Goal: Share content

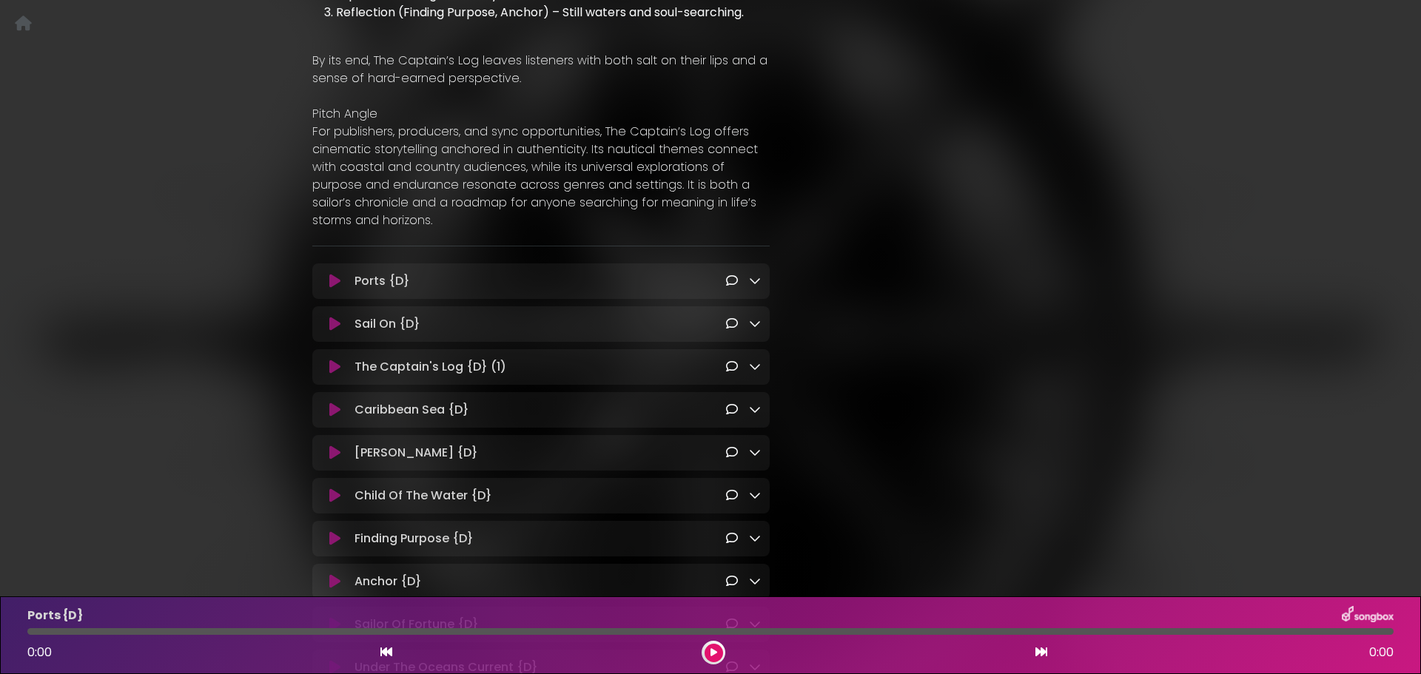
scroll to position [1184, 0]
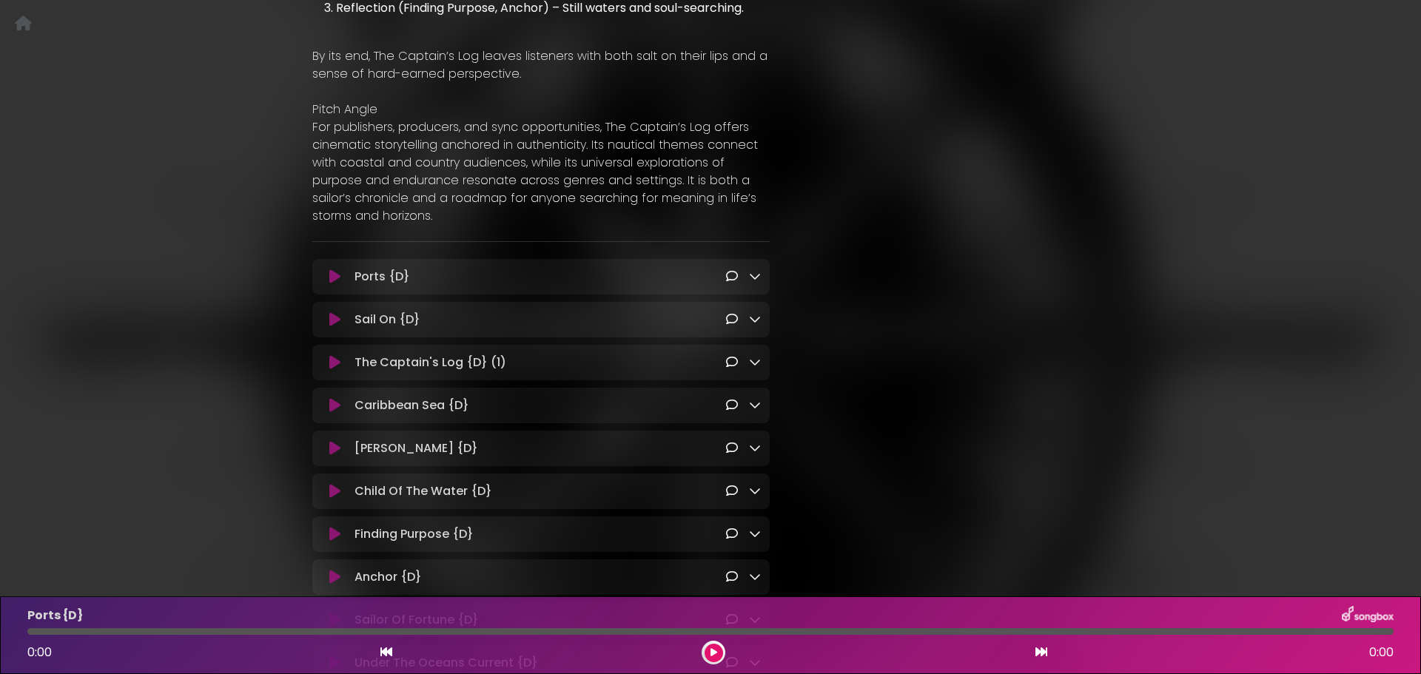
click at [758, 270] on icon at bounding box center [755, 276] width 12 height 12
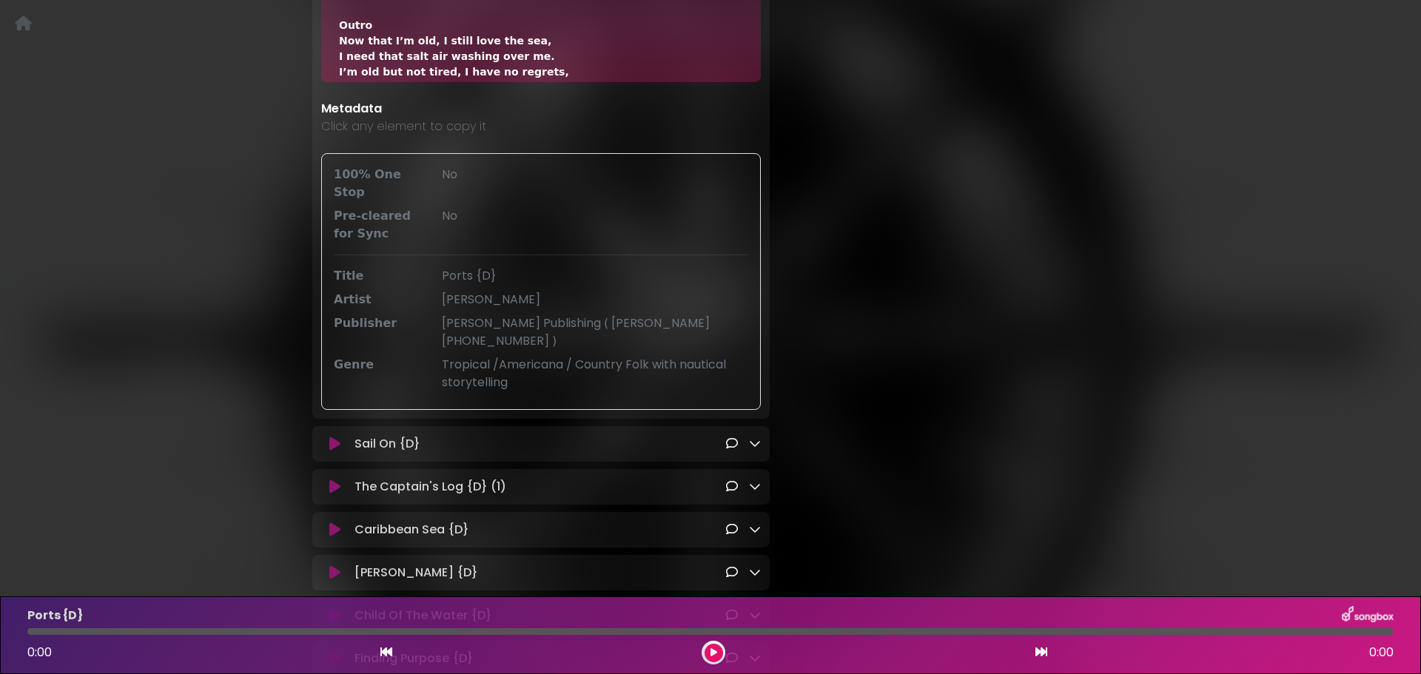
scroll to position [1554, 0]
click at [754, 437] on icon at bounding box center [755, 443] width 12 height 12
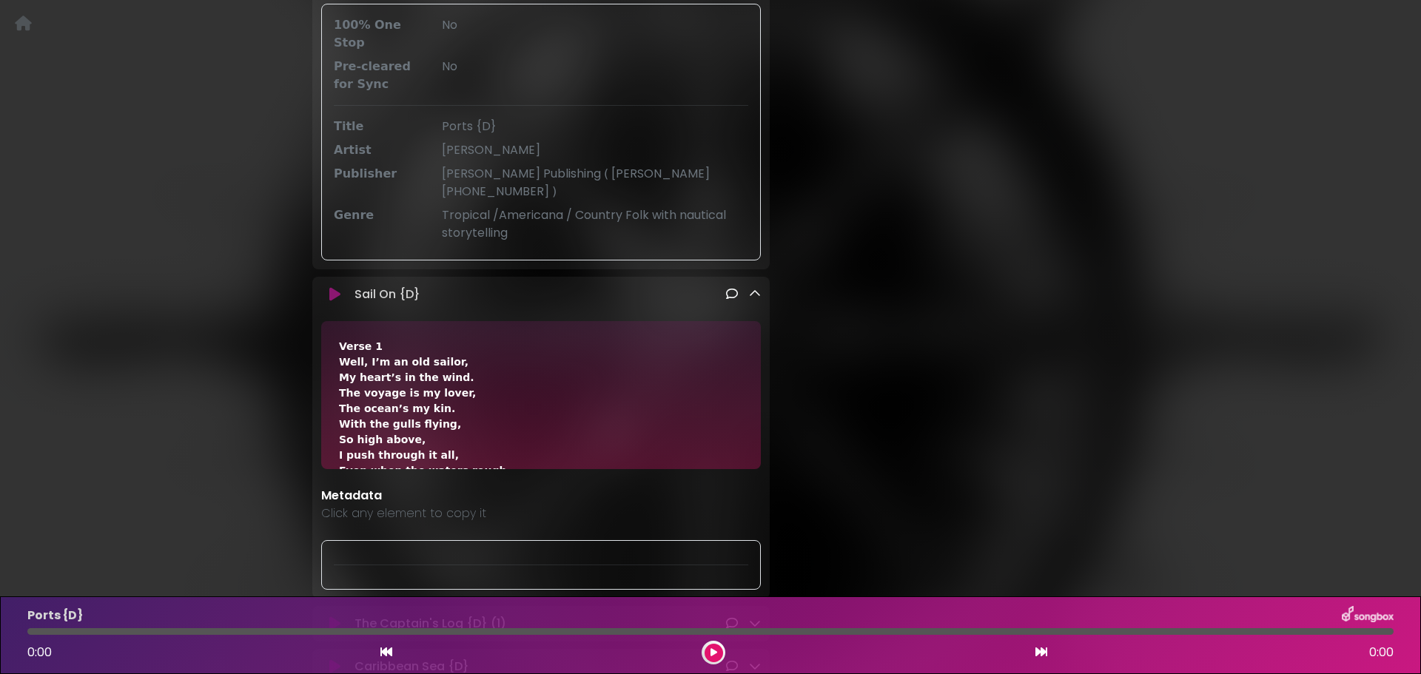
scroll to position [1702, 0]
click at [750, 289] on icon at bounding box center [755, 295] width 12 height 12
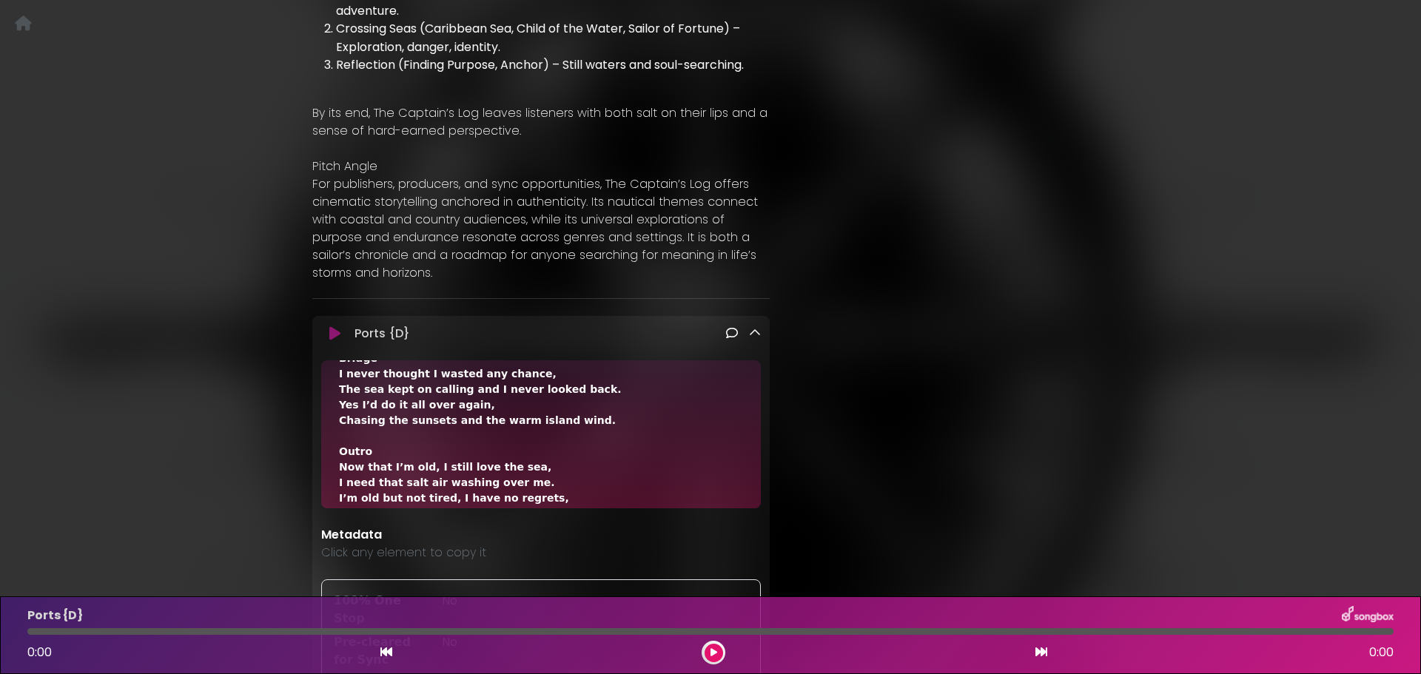
scroll to position [1110, 0]
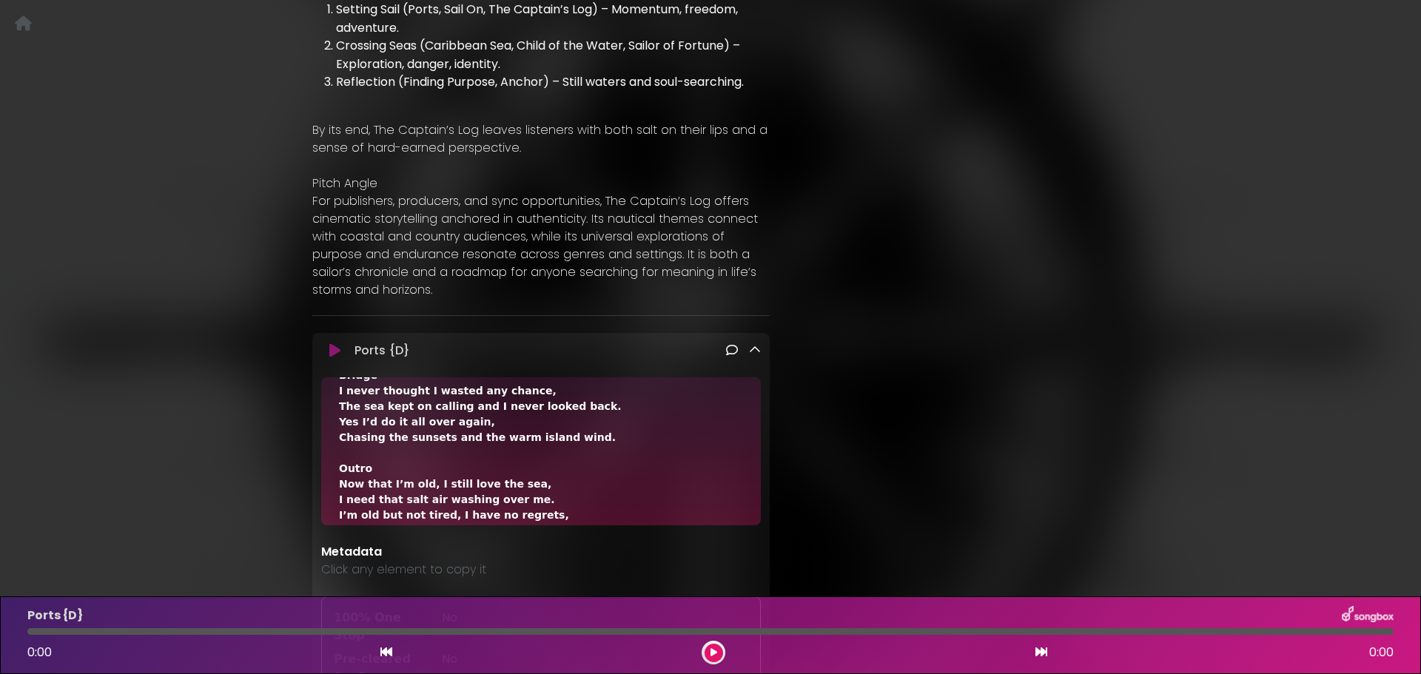
click at [753, 344] on icon at bounding box center [755, 350] width 12 height 12
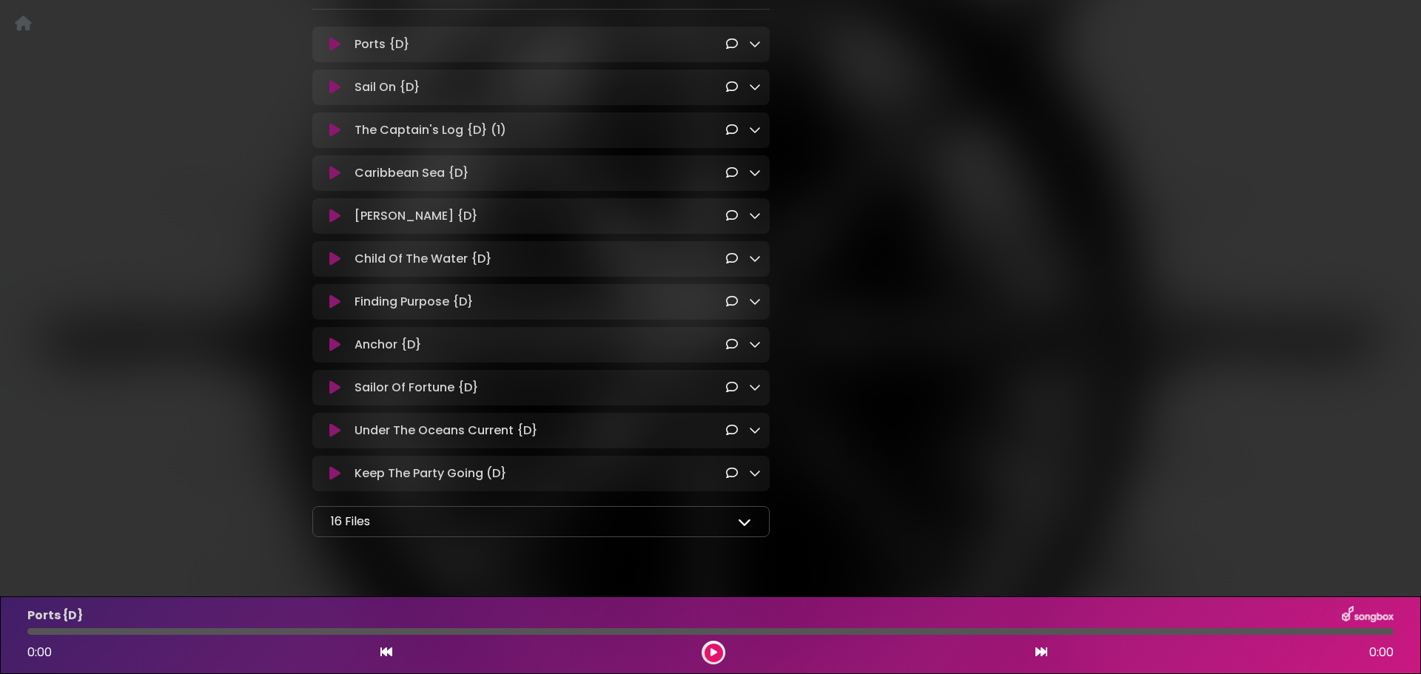
scroll to position [1434, 0]
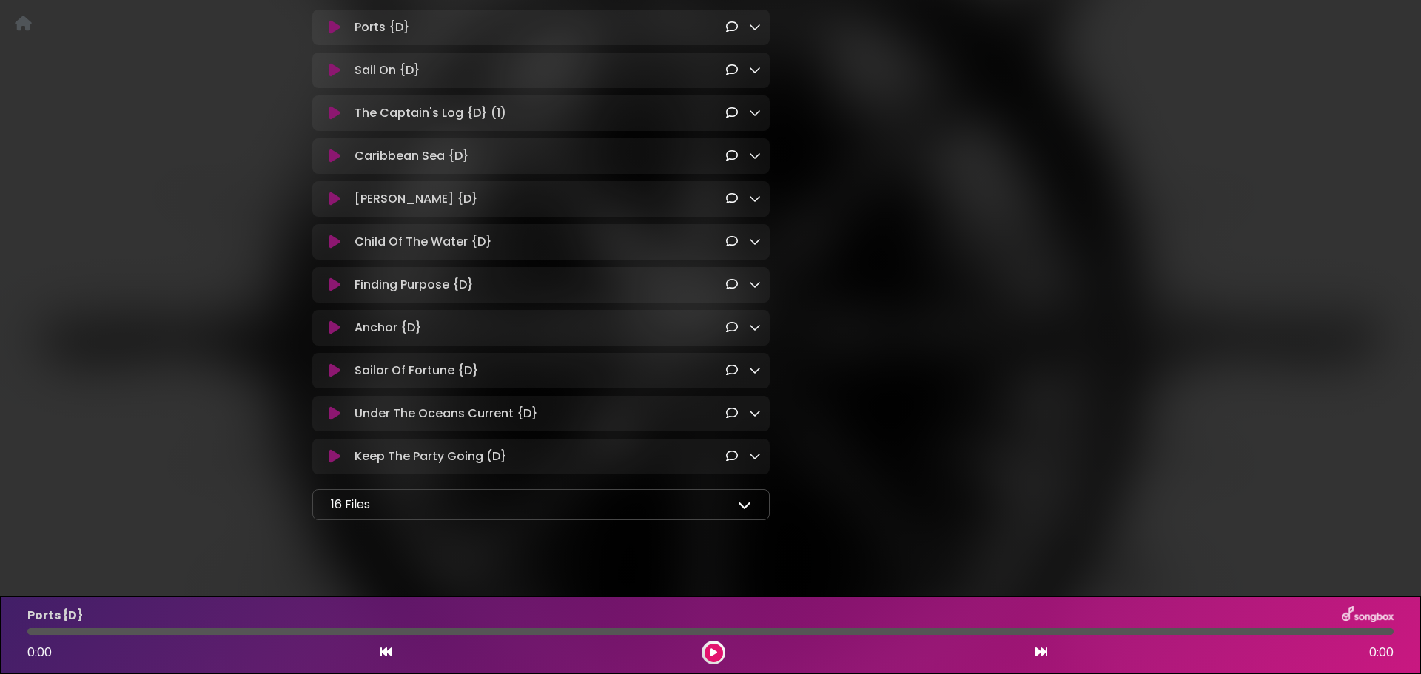
click at [743, 498] on icon at bounding box center [744, 504] width 13 height 13
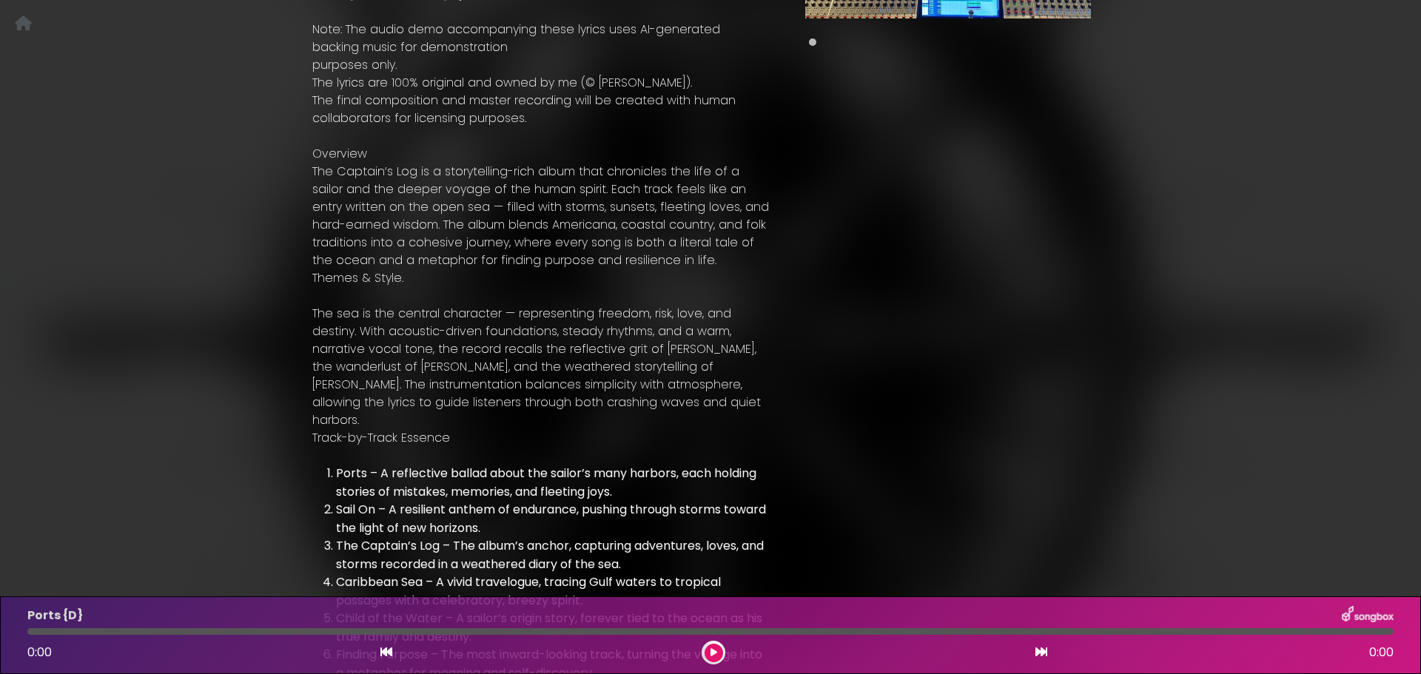
scroll to position [0, 0]
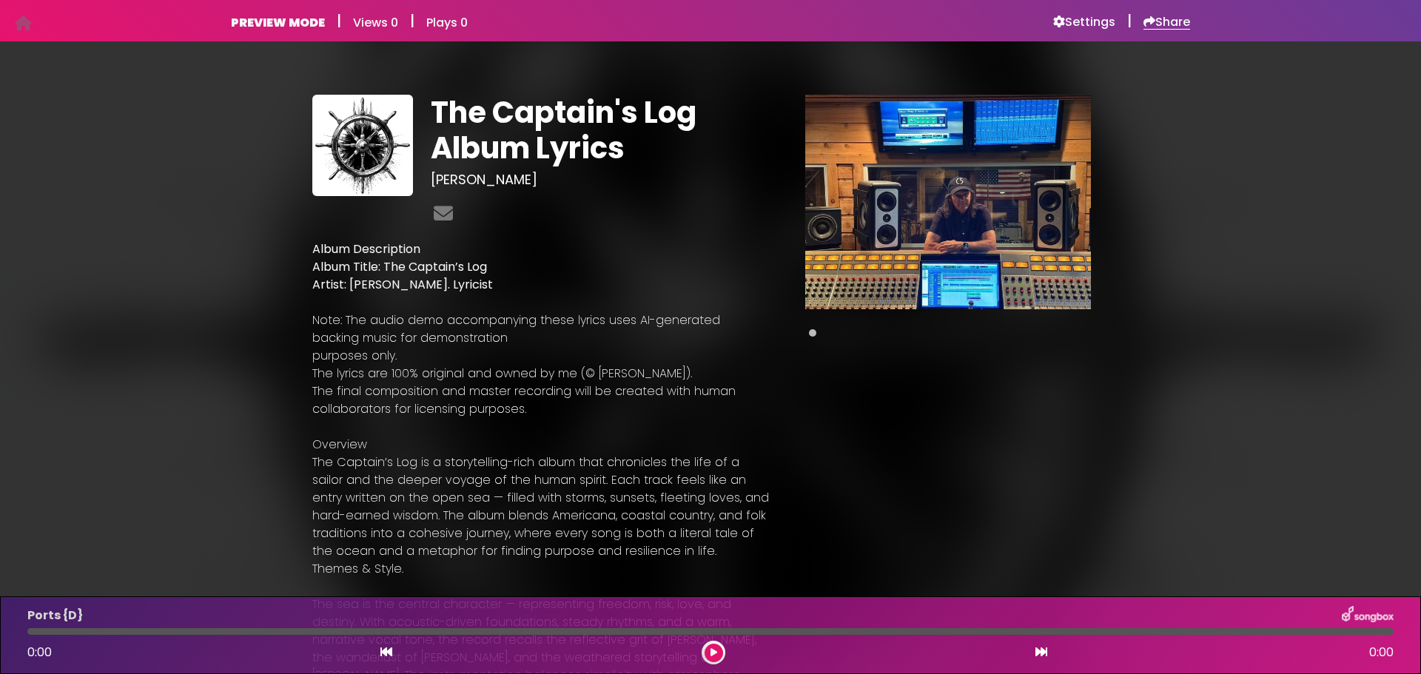
click at [1169, 27] on h6 "Share" at bounding box center [1167, 22] width 47 height 15
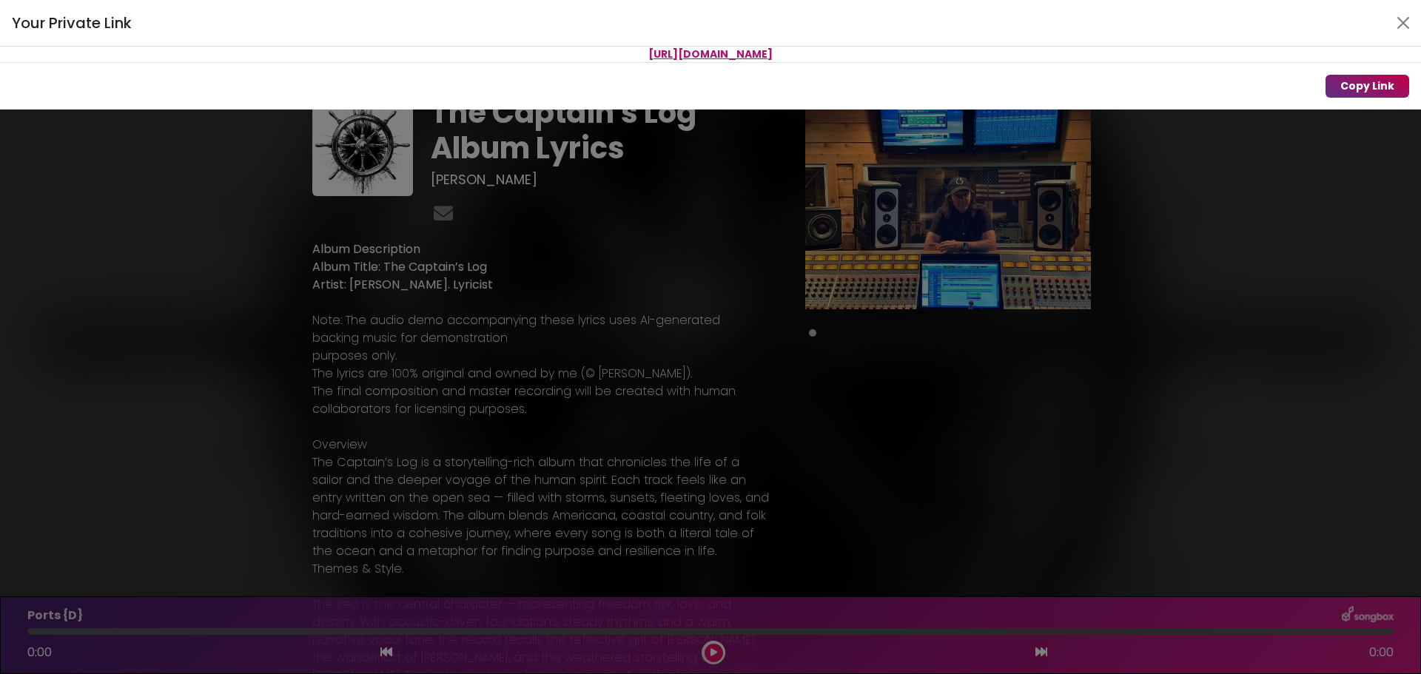
click at [1337, 84] on button "Copy Link" at bounding box center [1368, 86] width 84 height 23
click at [1404, 23] on button "Close" at bounding box center [1403, 23] width 24 height 24
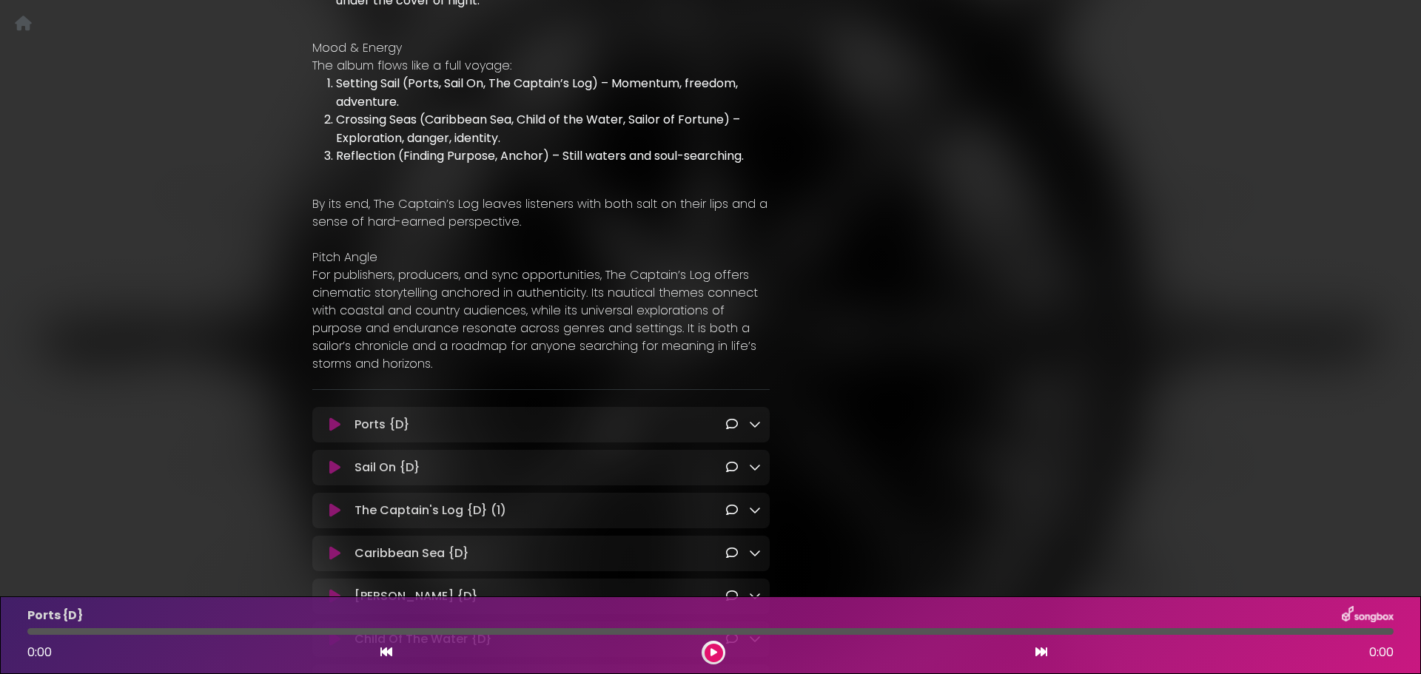
scroll to position [1184, 0]
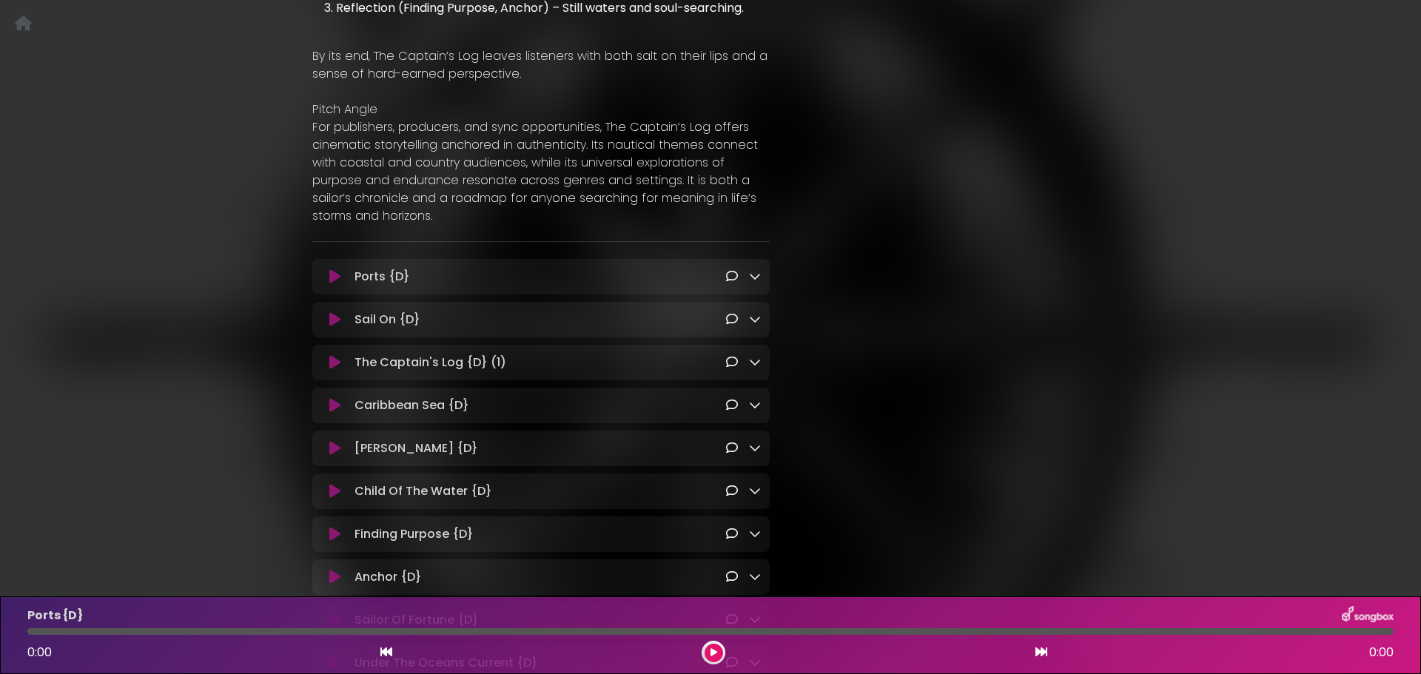
click at [750, 270] on icon at bounding box center [755, 276] width 12 height 12
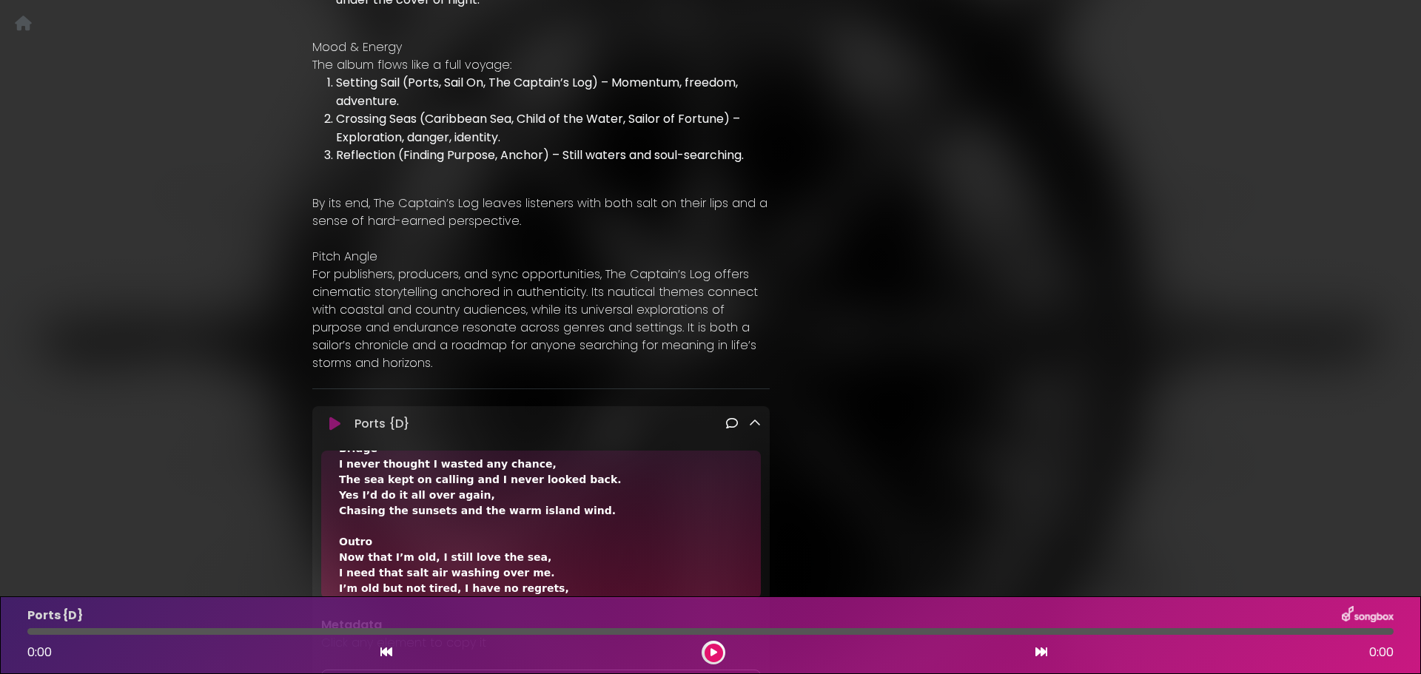
scroll to position [1036, 0]
click at [752, 418] on icon at bounding box center [755, 424] width 12 height 12
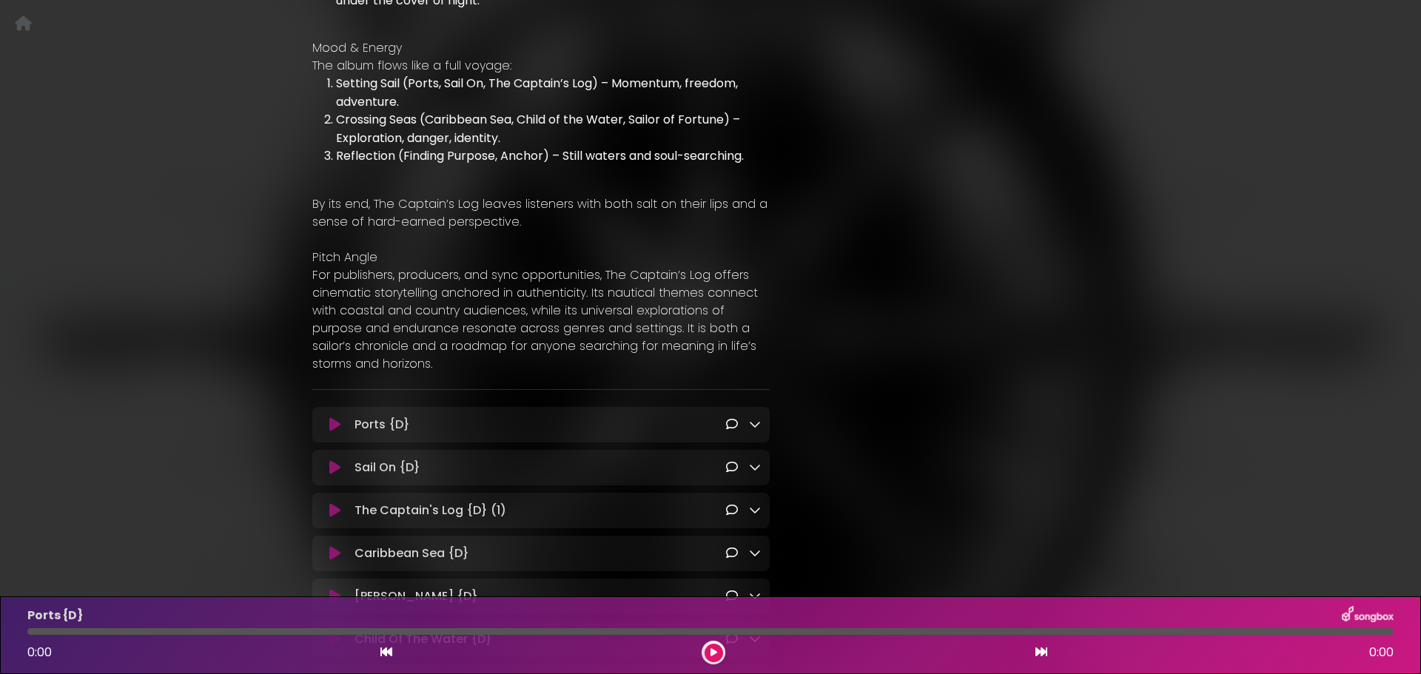
click at [752, 418] on icon at bounding box center [755, 424] width 12 height 12
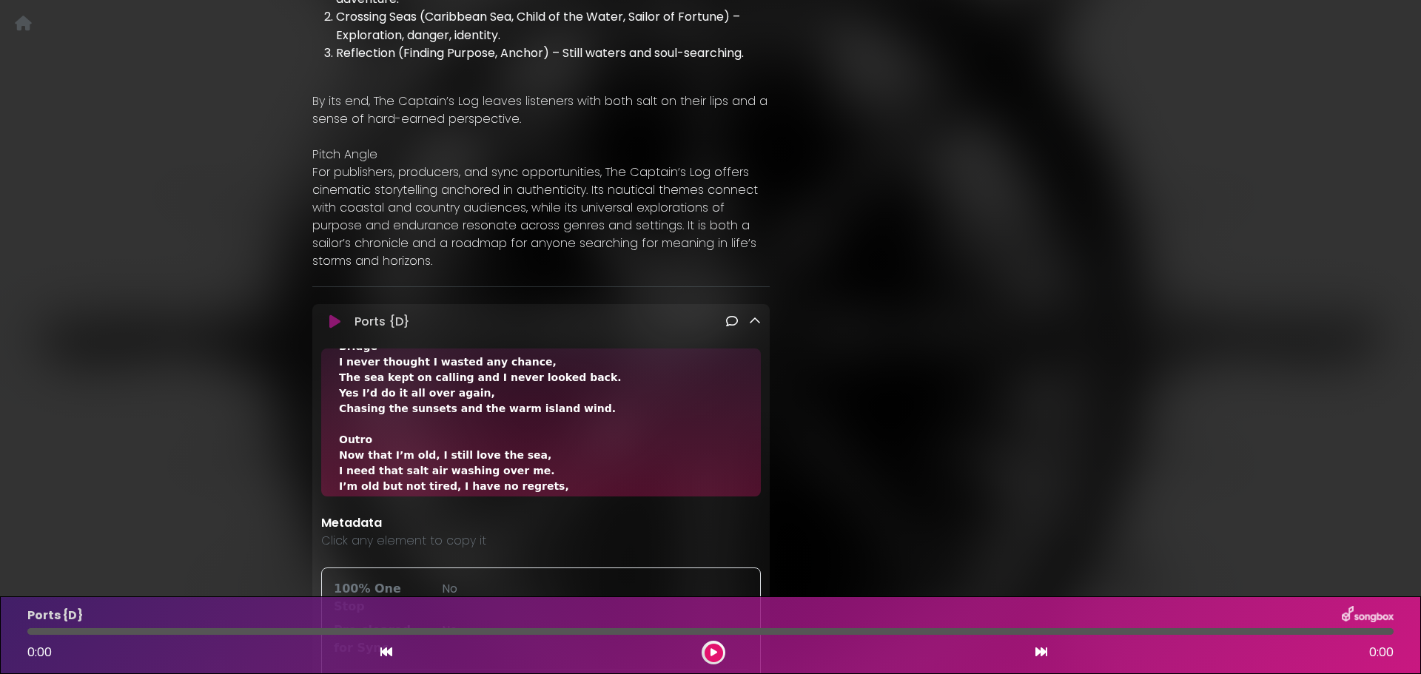
scroll to position [1110, 0]
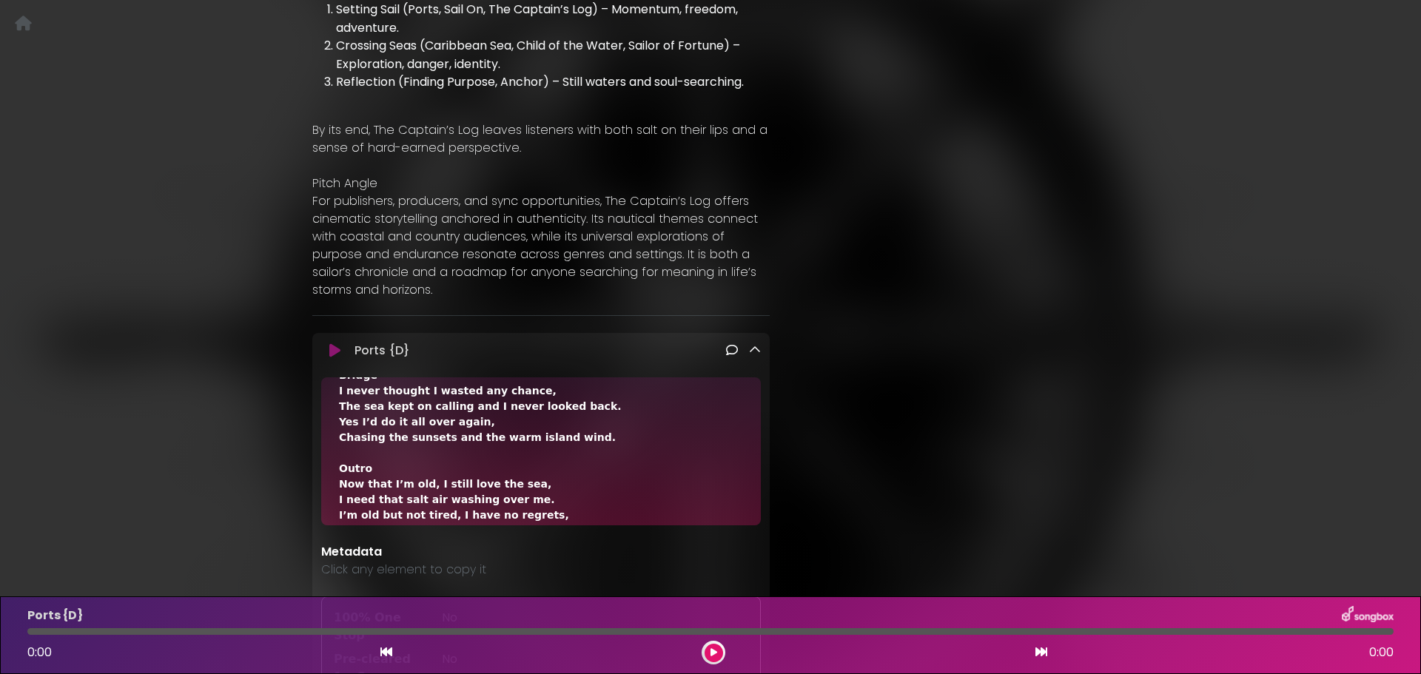
click at [753, 344] on icon at bounding box center [755, 350] width 12 height 12
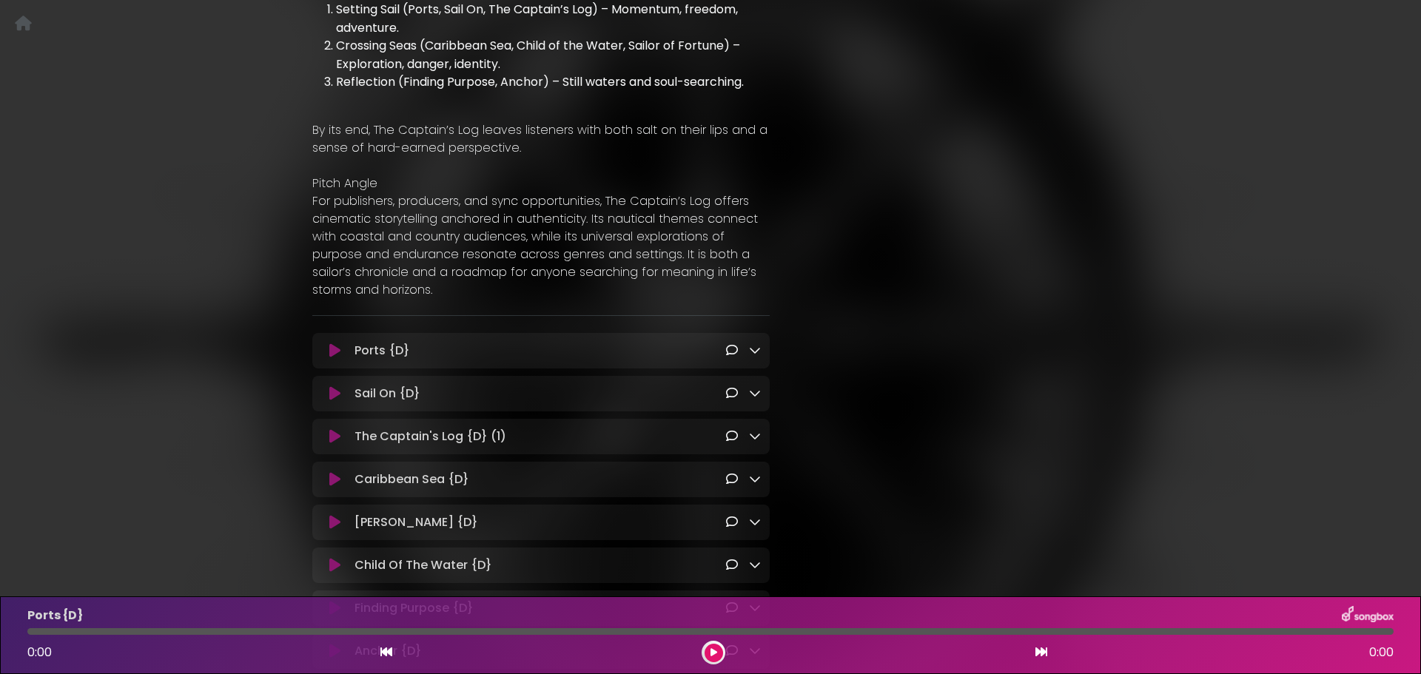
click at [762, 385] on div "Sail On {D} Loading Track..." at bounding box center [540, 394] width 457 height 18
click at [753, 387] on icon at bounding box center [755, 393] width 12 height 12
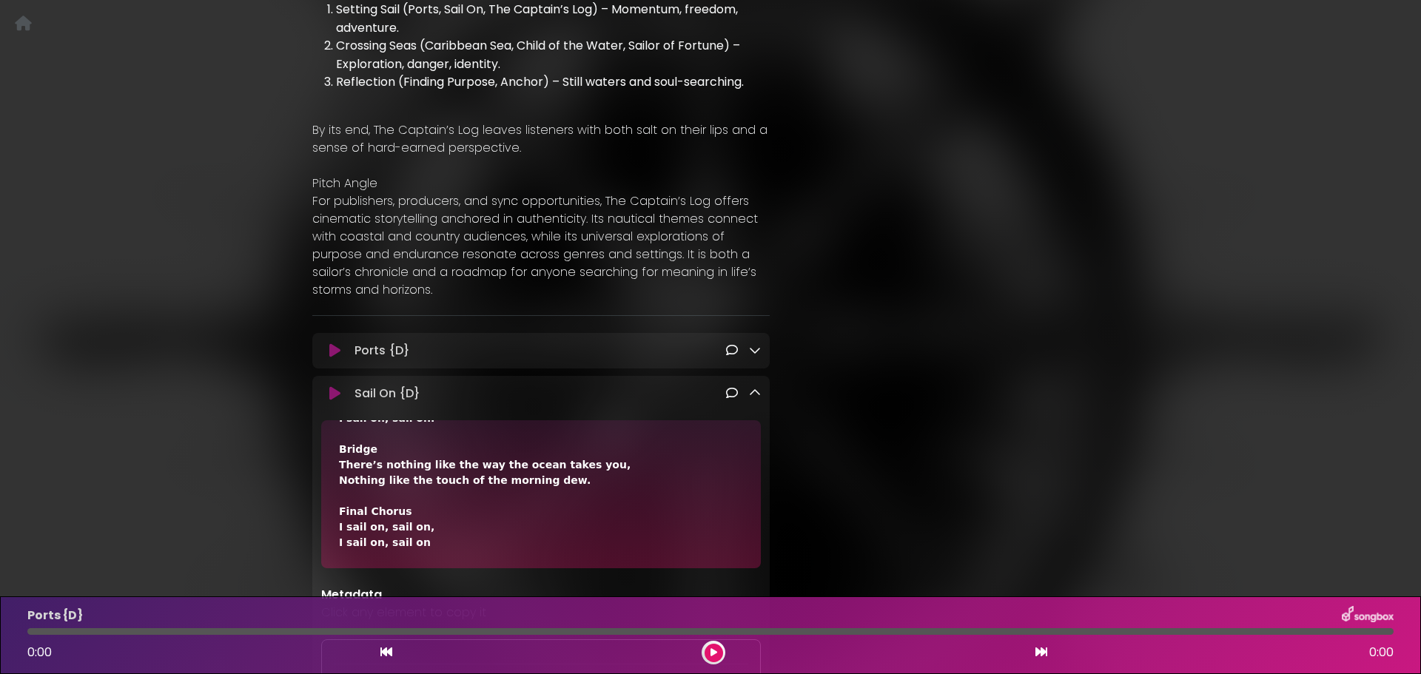
scroll to position [61, 0]
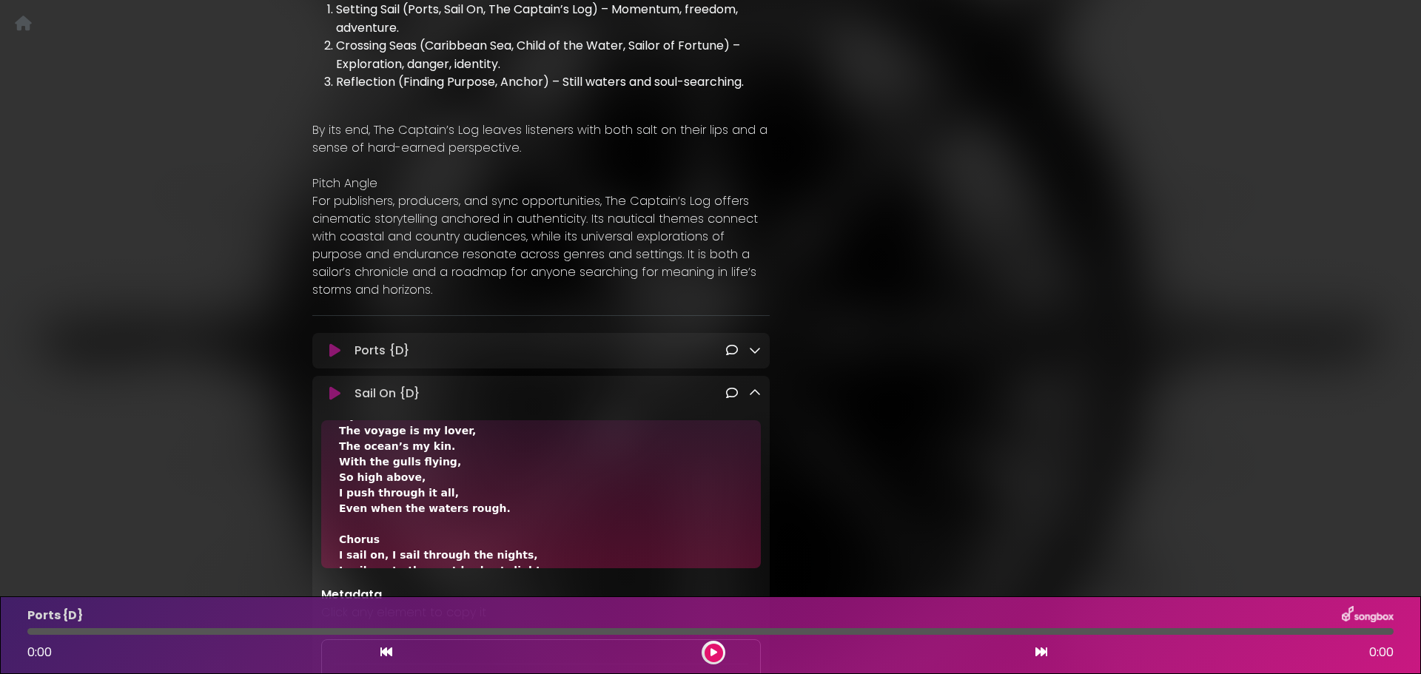
click at [749, 387] on icon at bounding box center [755, 393] width 12 height 12
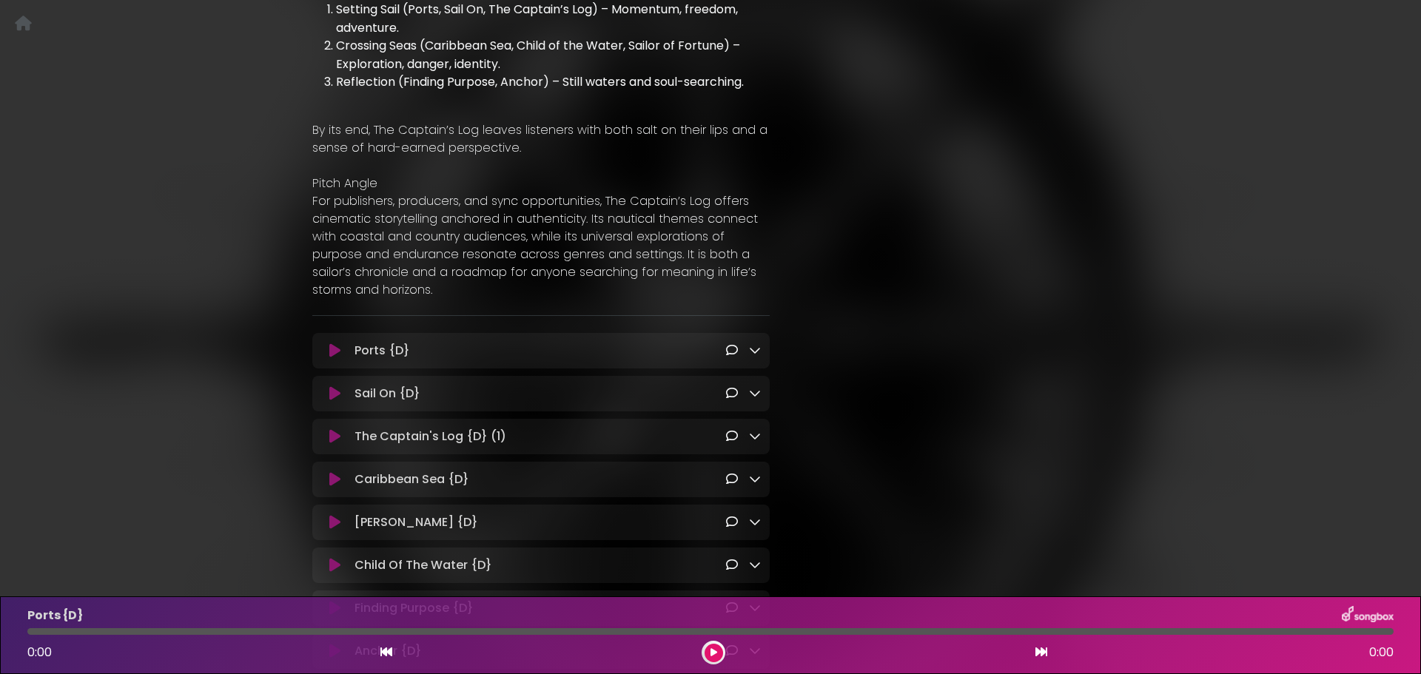
click at [755, 430] on icon at bounding box center [755, 436] width 12 height 12
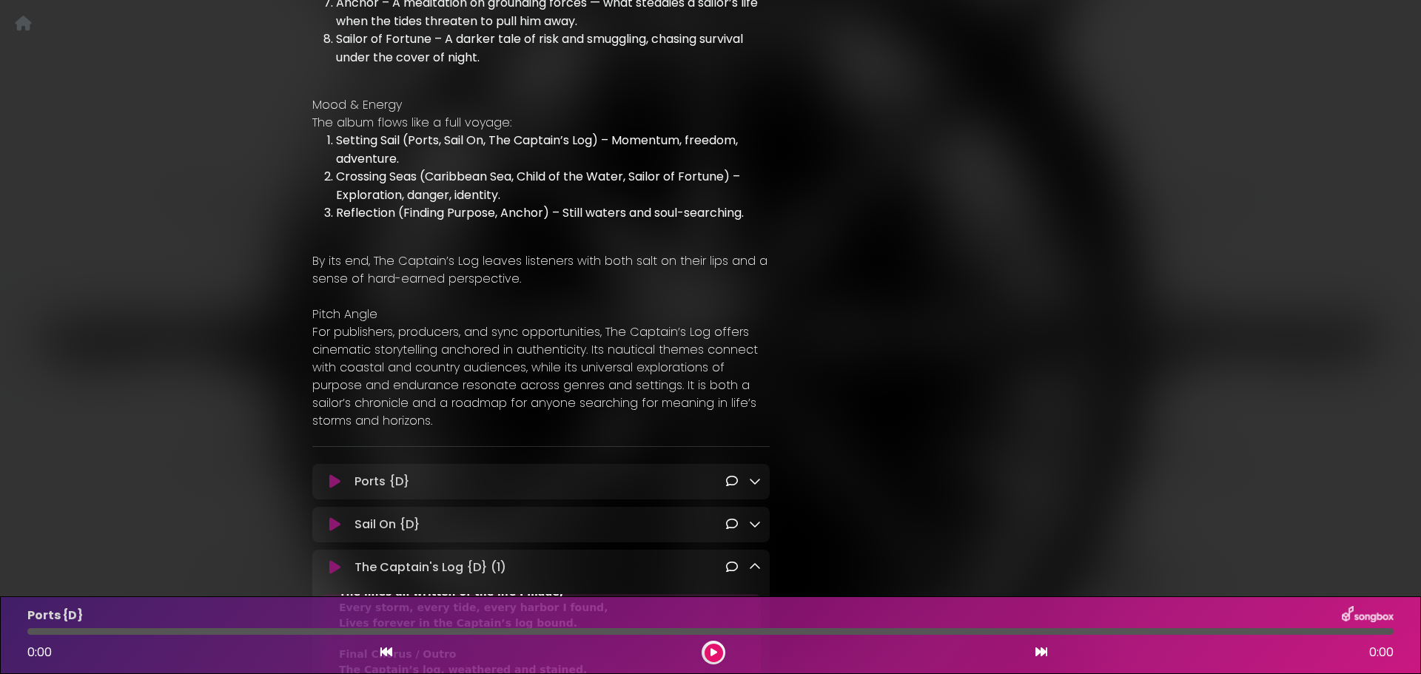
scroll to position [962, 0]
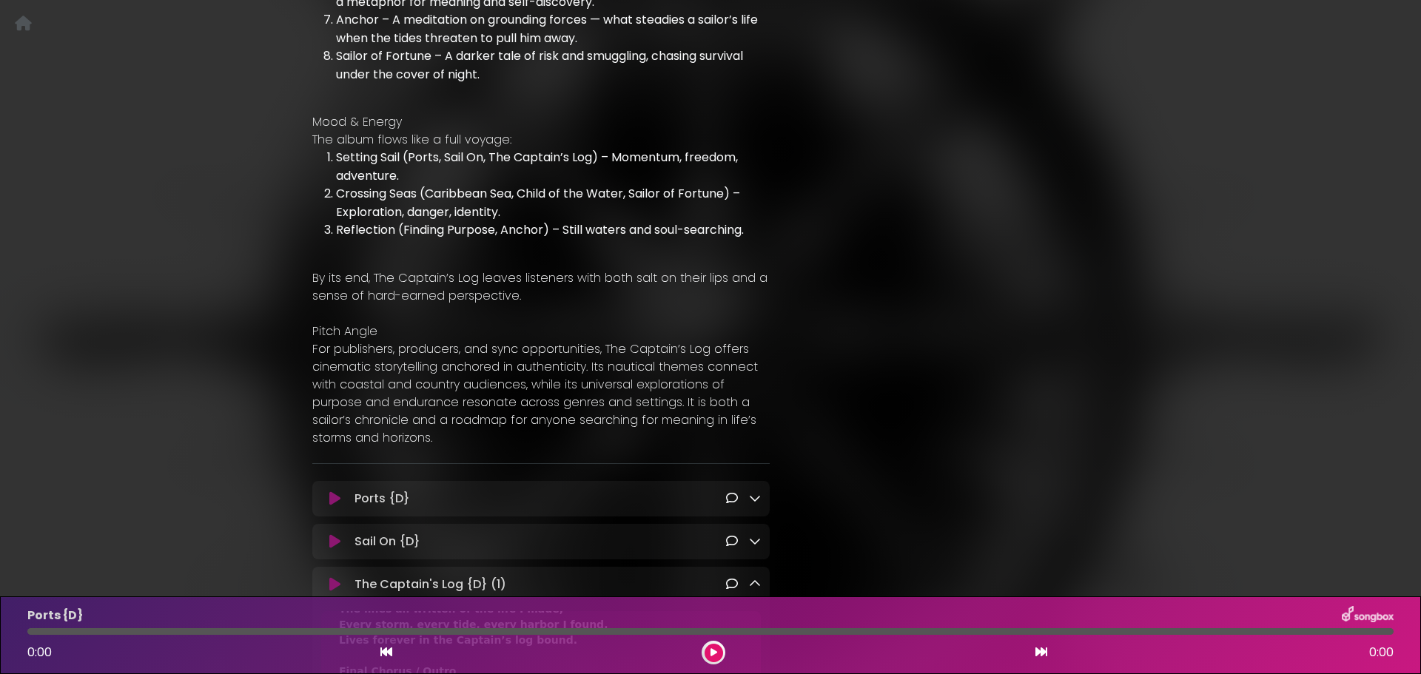
click at [755, 492] on icon at bounding box center [755, 498] width 12 height 12
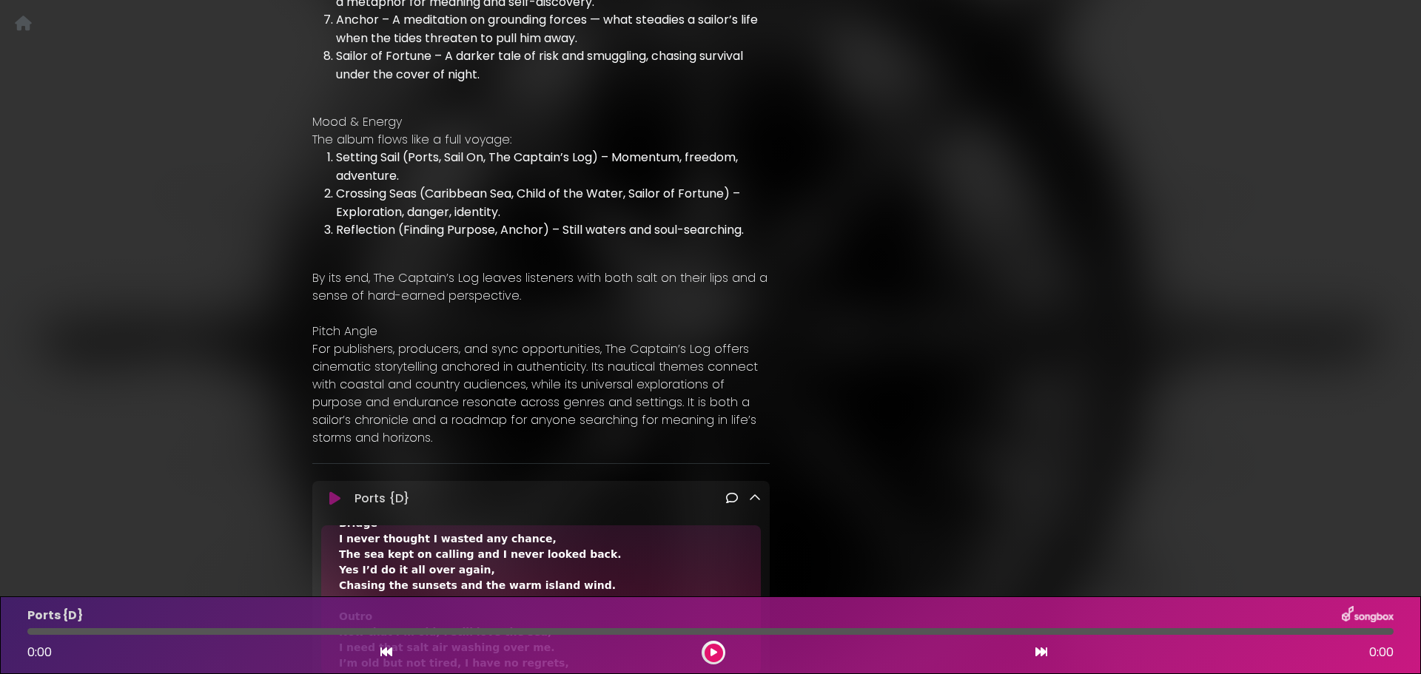
scroll to position [1184, 0]
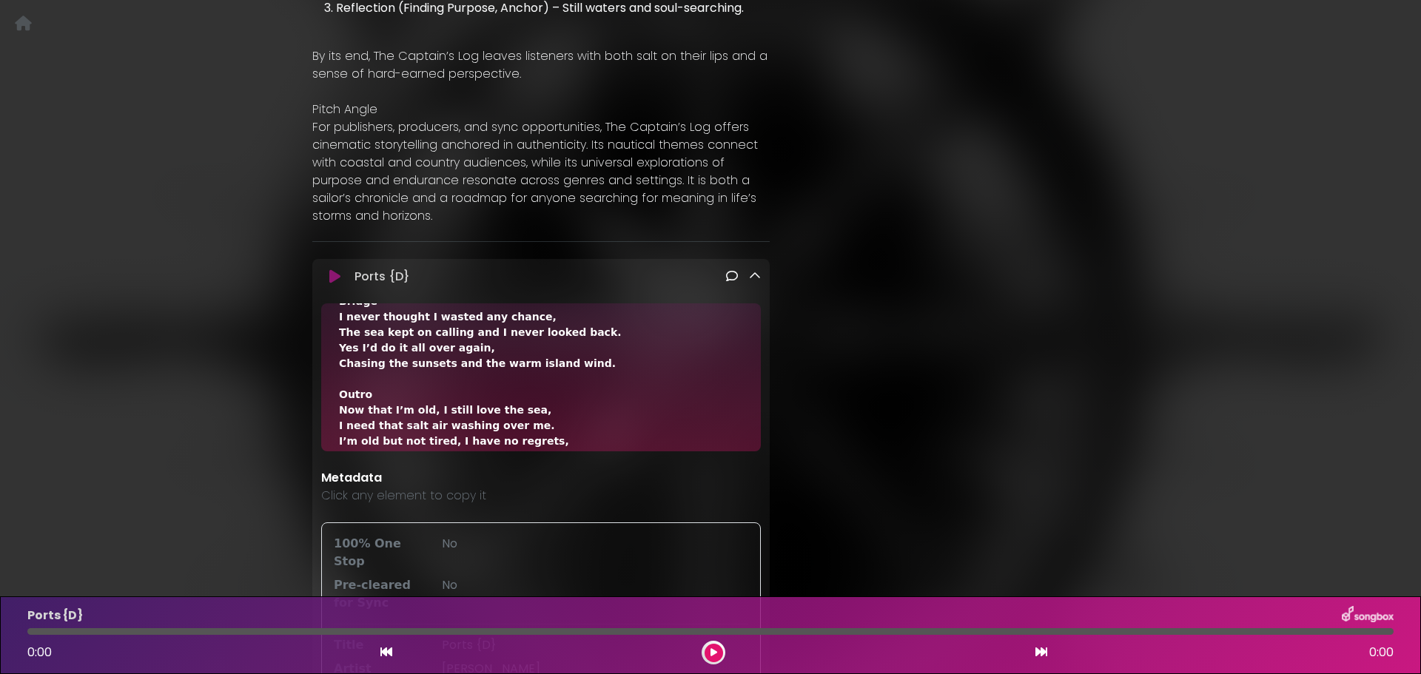
click at [751, 270] on icon at bounding box center [755, 276] width 12 height 12
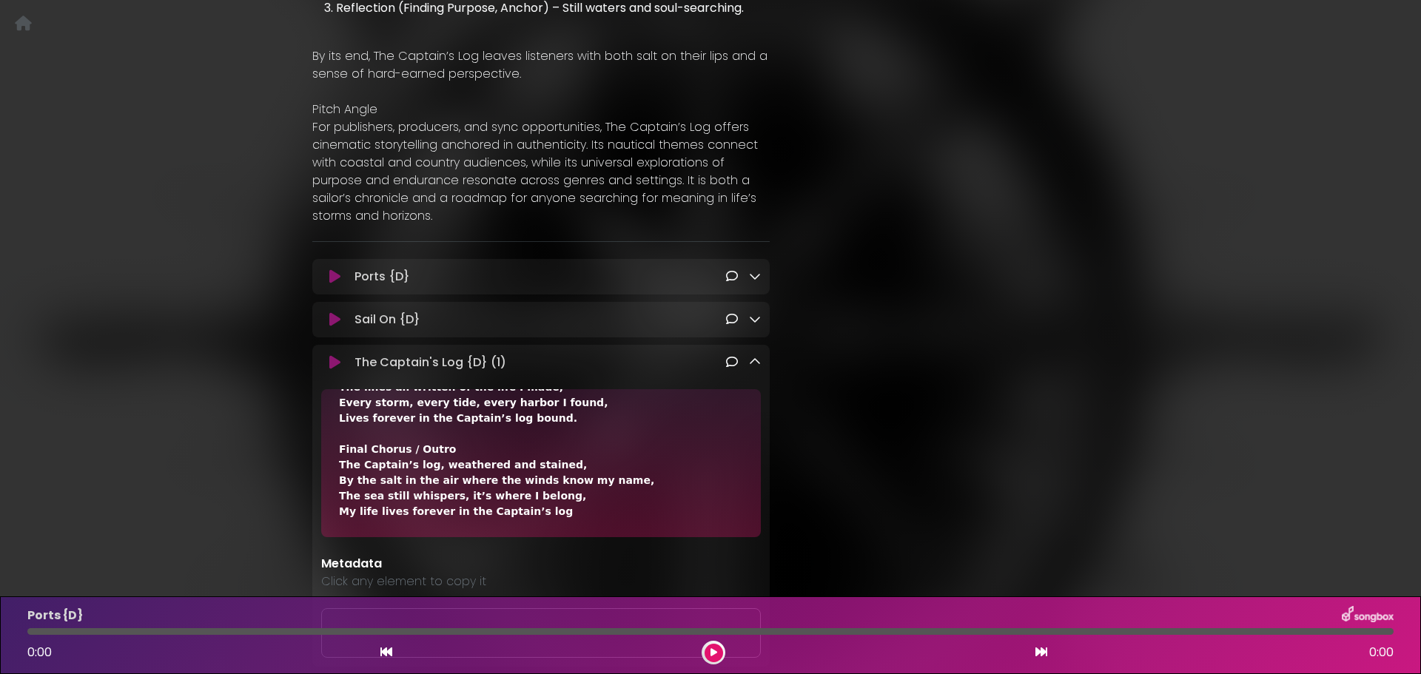
click at [756, 356] on icon at bounding box center [755, 362] width 12 height 12
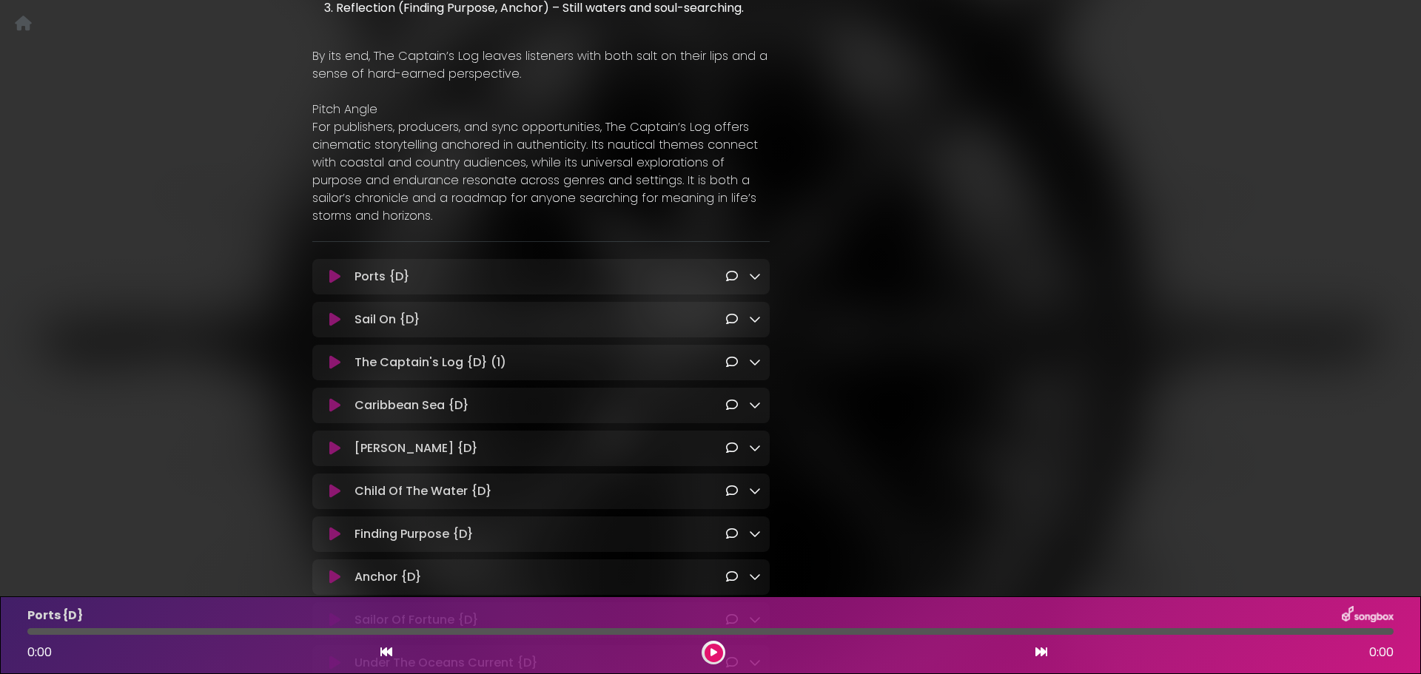
click at [753, 399] on icon at bounding box center [755, 405] width 12 height 12
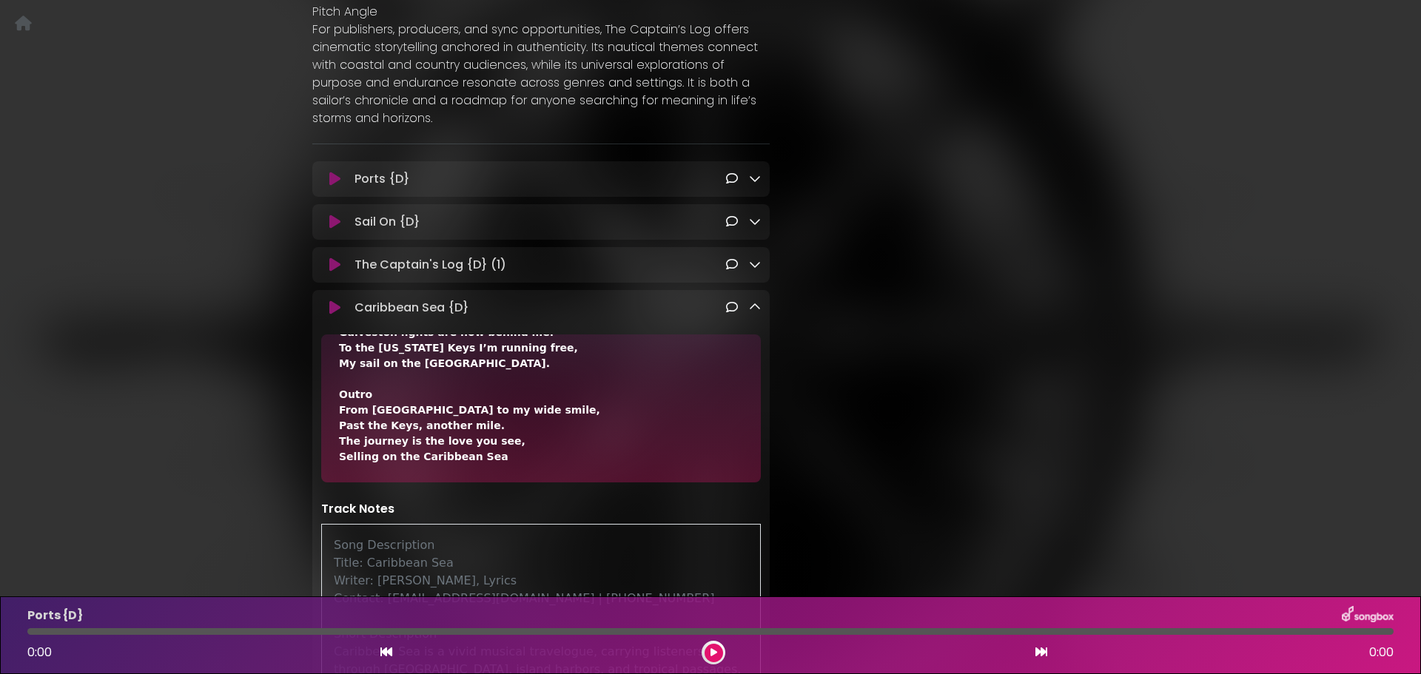
scroll to position [1332, 0]
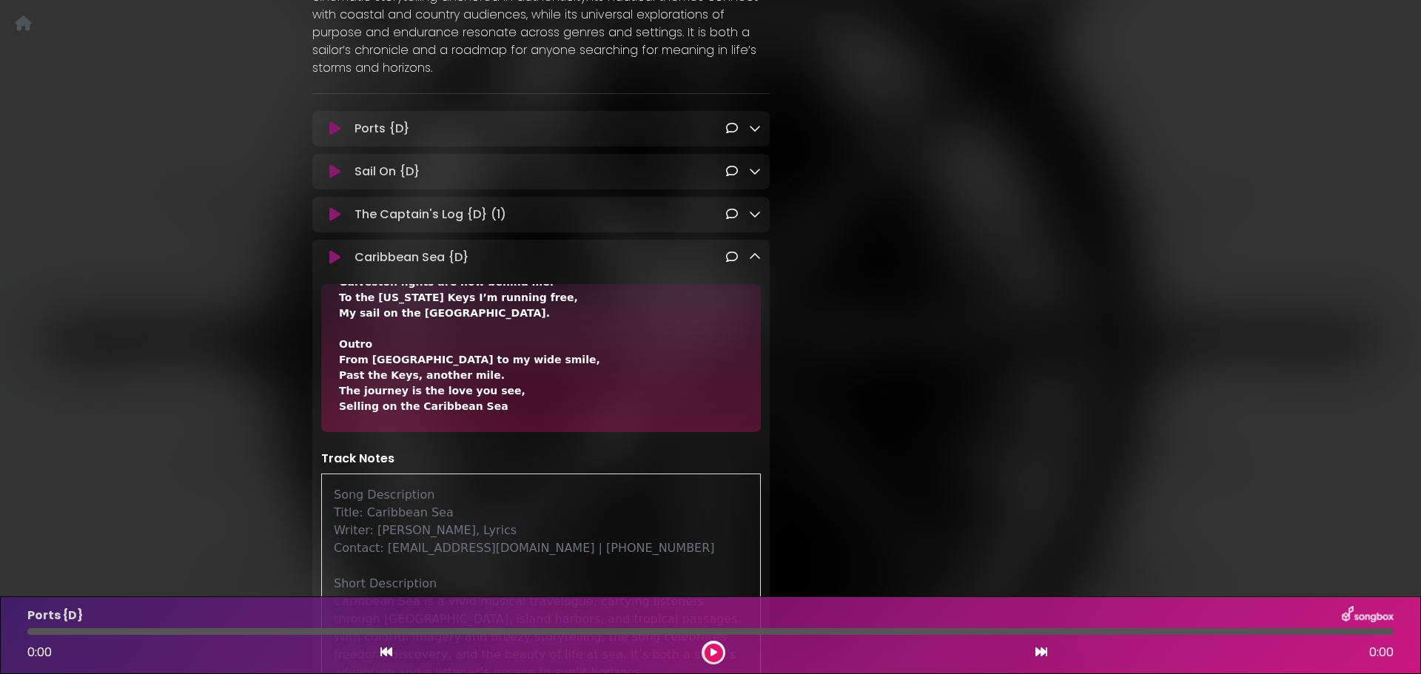
click at [756, 251] on icon at bounding box center [755, 257] width 12 height 12
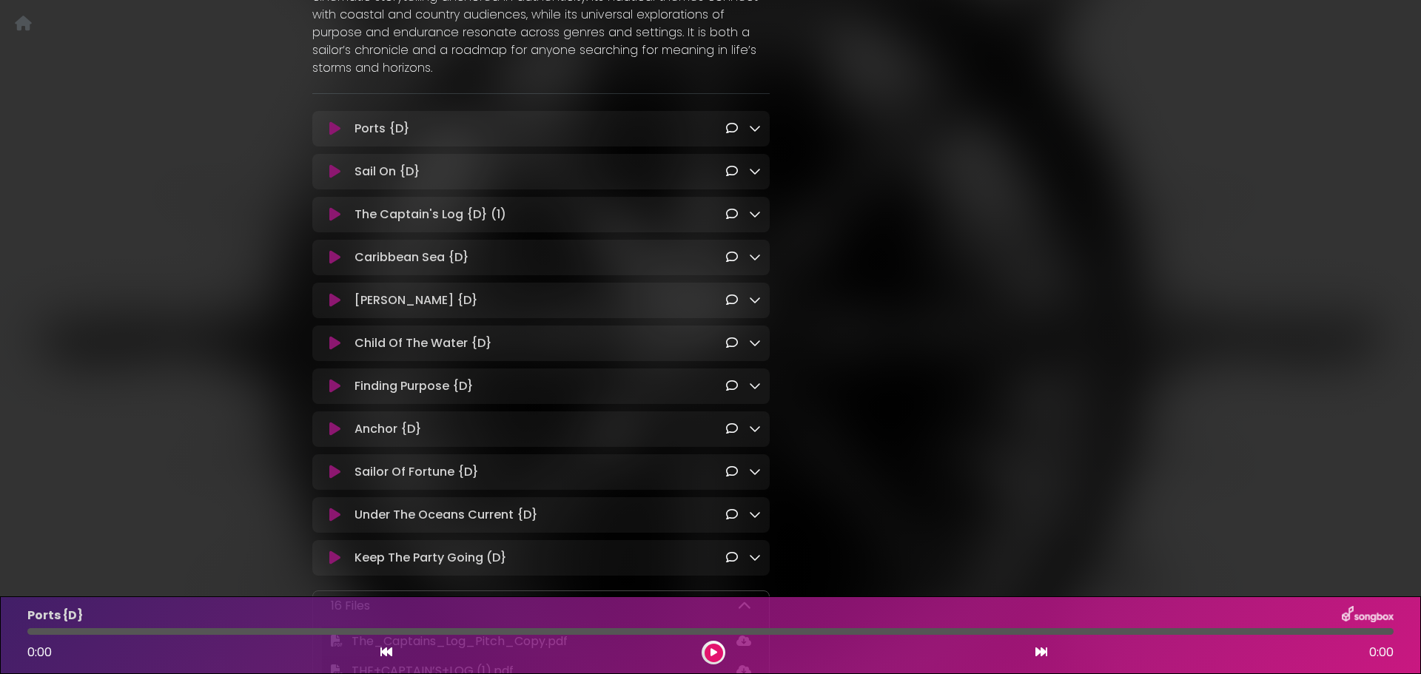
click at [753, 294] on icon at bounding box center [755, 300] width 12 height 12
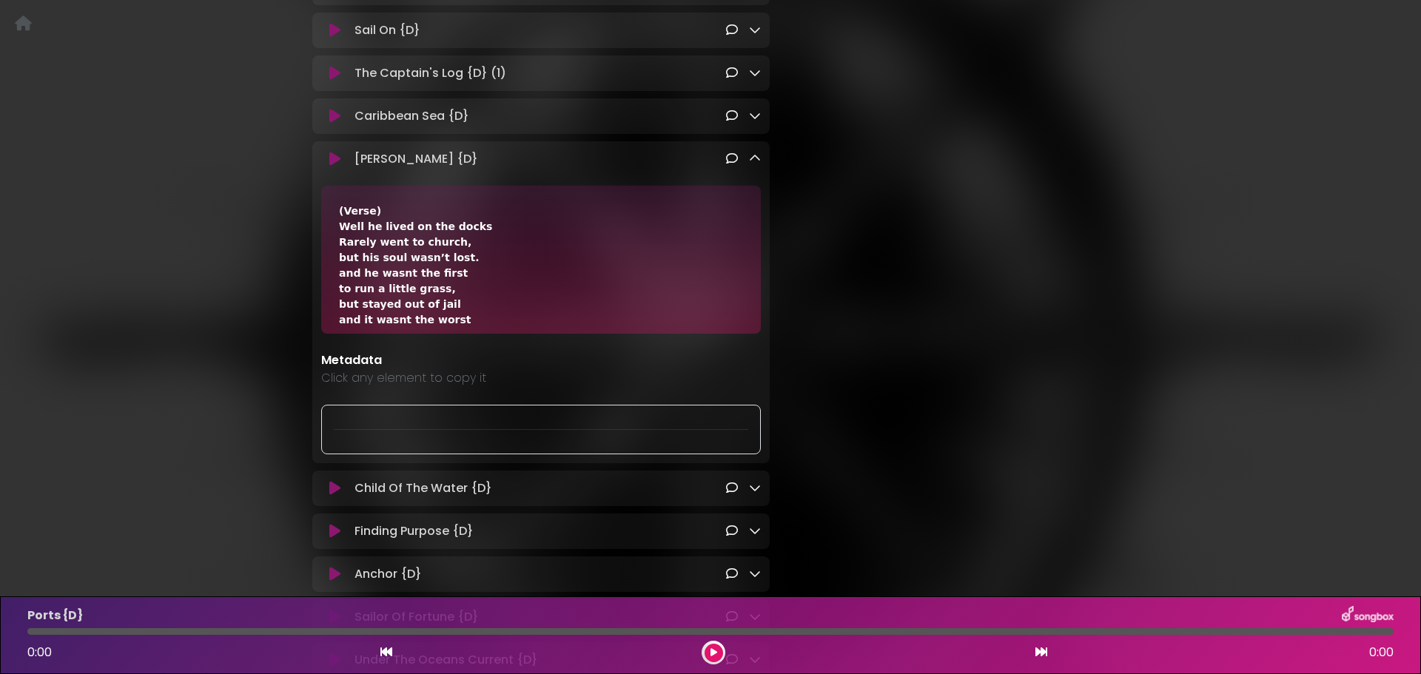
scroll to position [1480, 0]
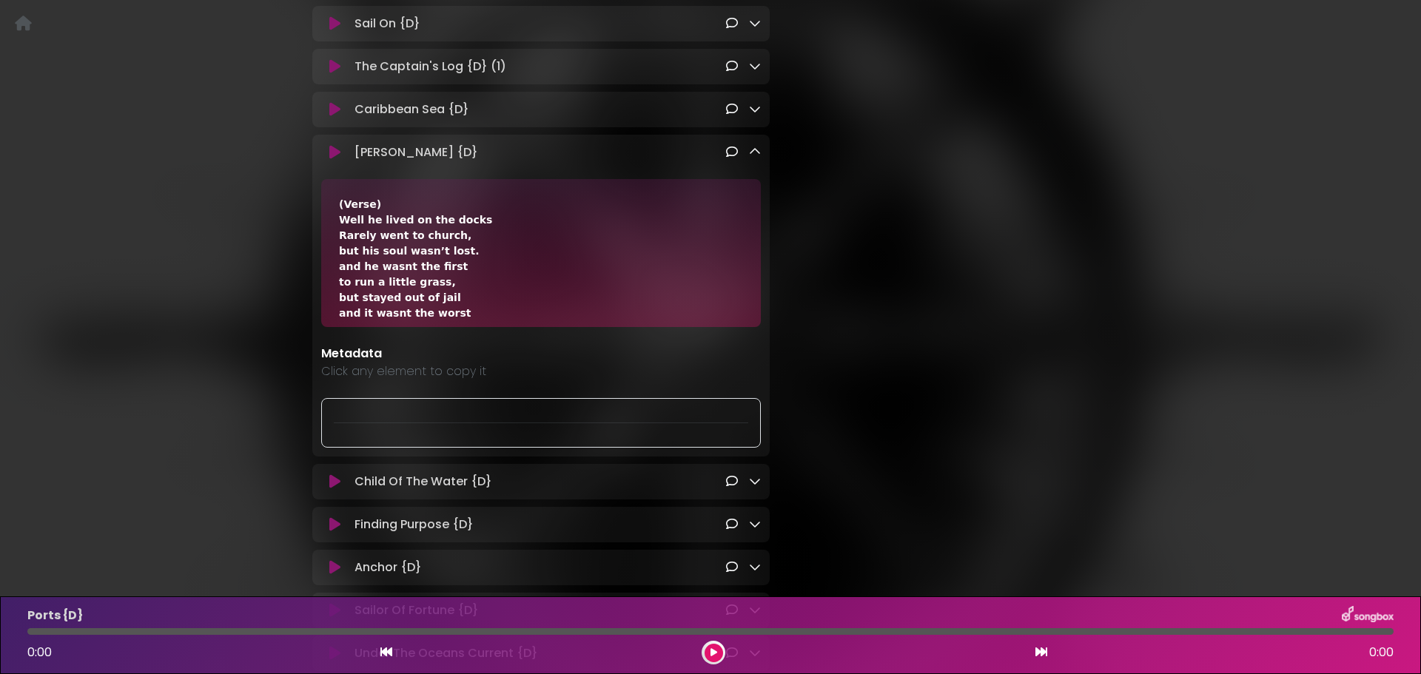
click at [755, 475] on icon at bounding box center [755, 481] width 12 height 12
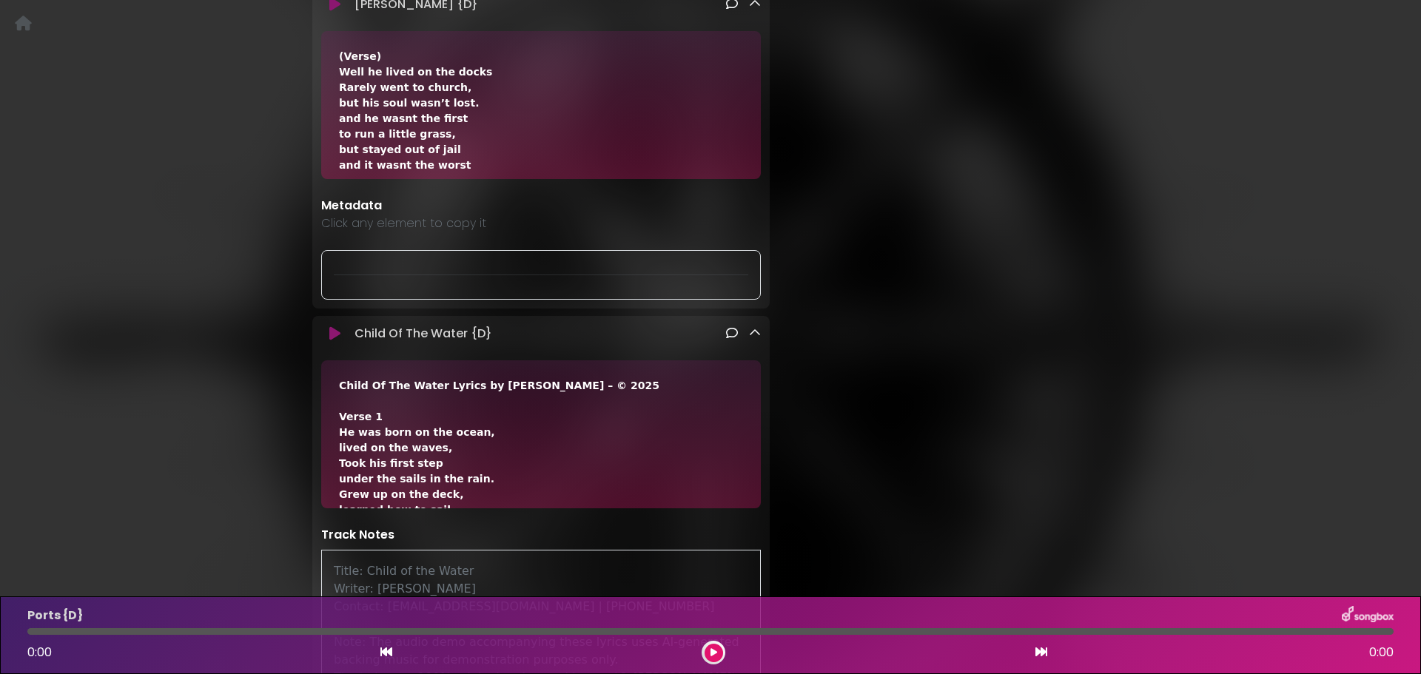
scroll to position [74, 0]
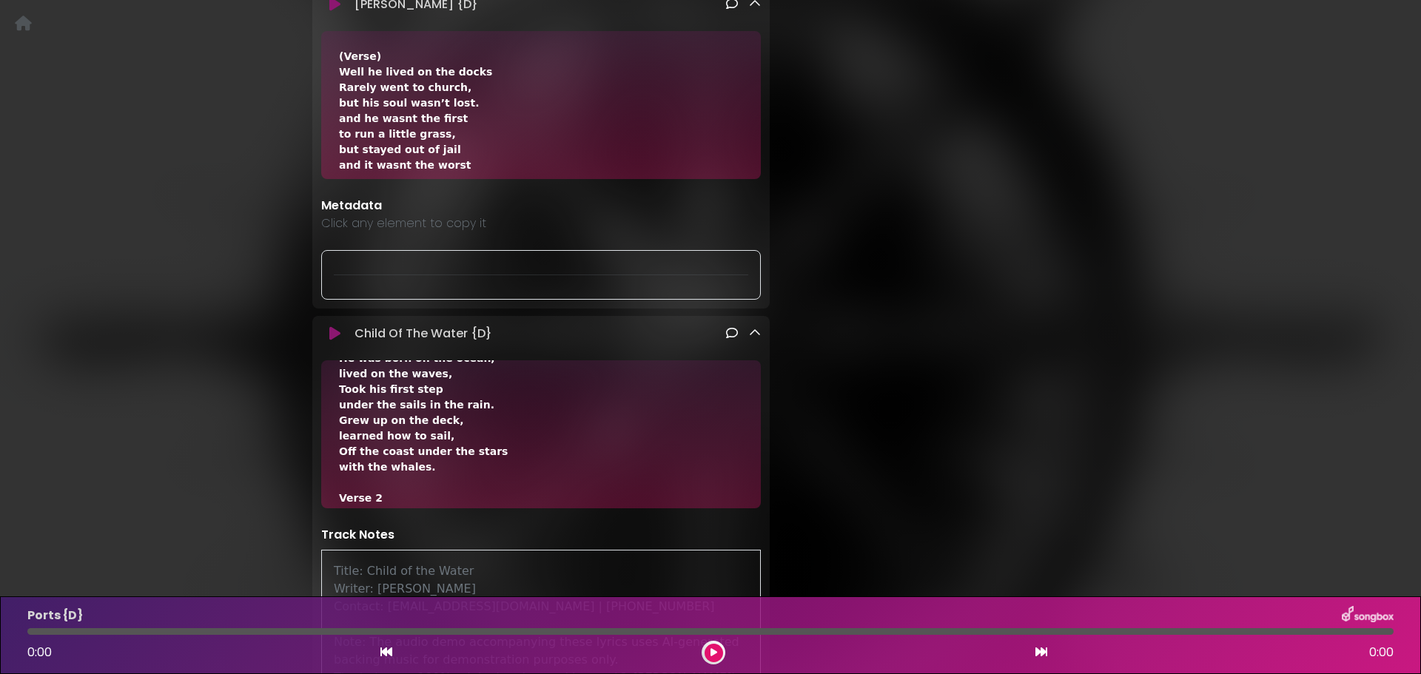
click at [753, 327] on icon at bounding box center [755, 333] width 12 height 12
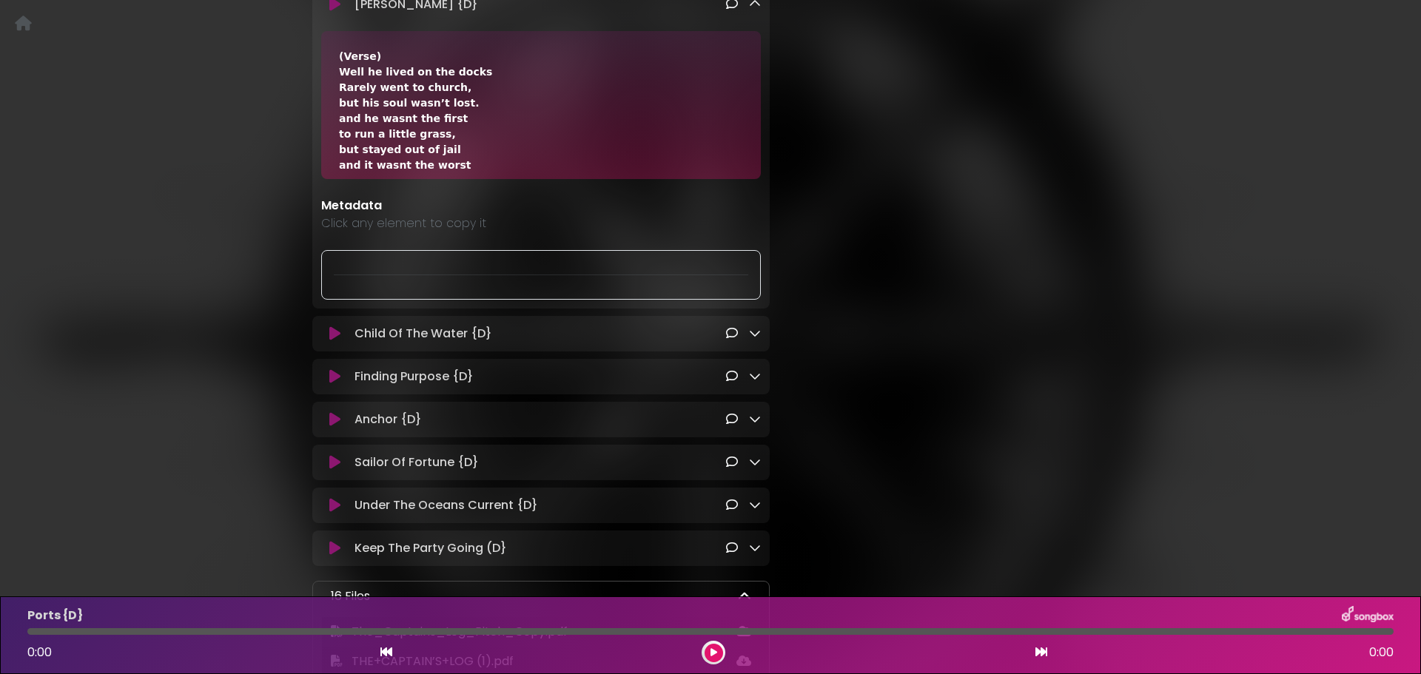
click at [753, 370] on icon at bounding box center [755, 376] width 12 height 12
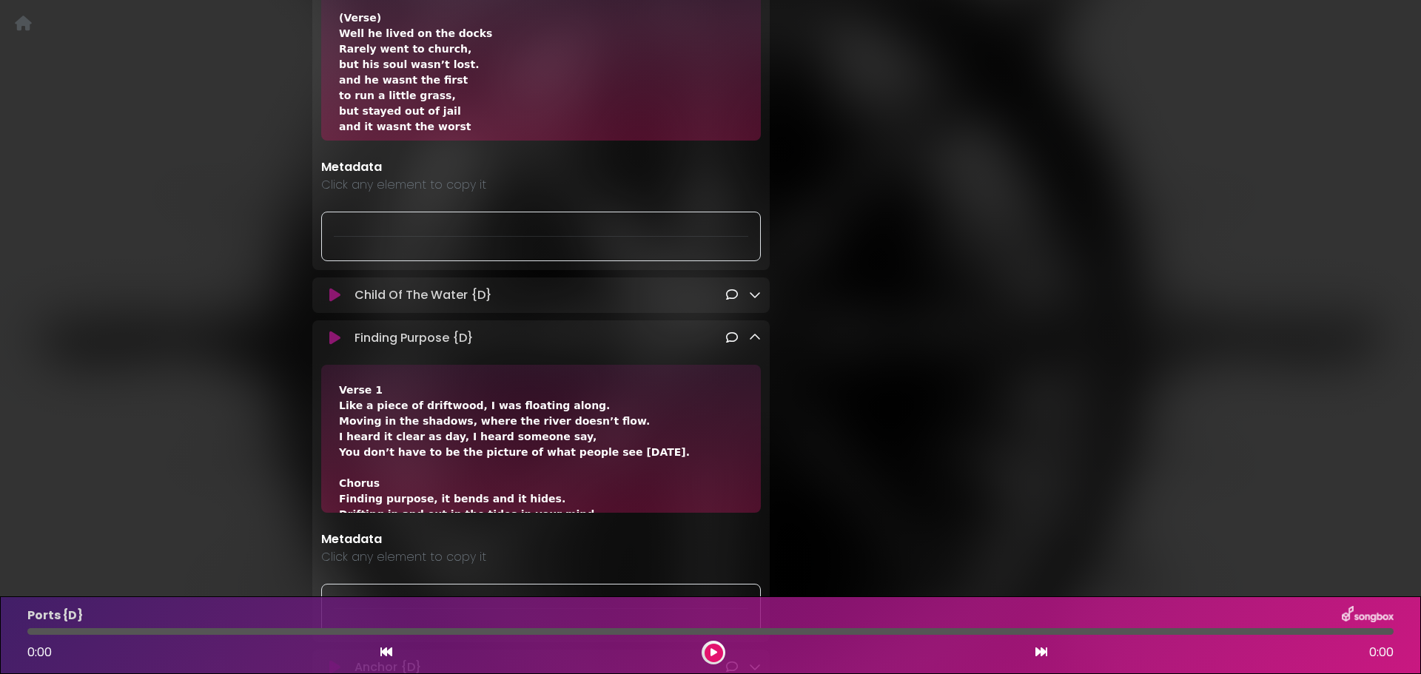
scroll to position [1702, 0]
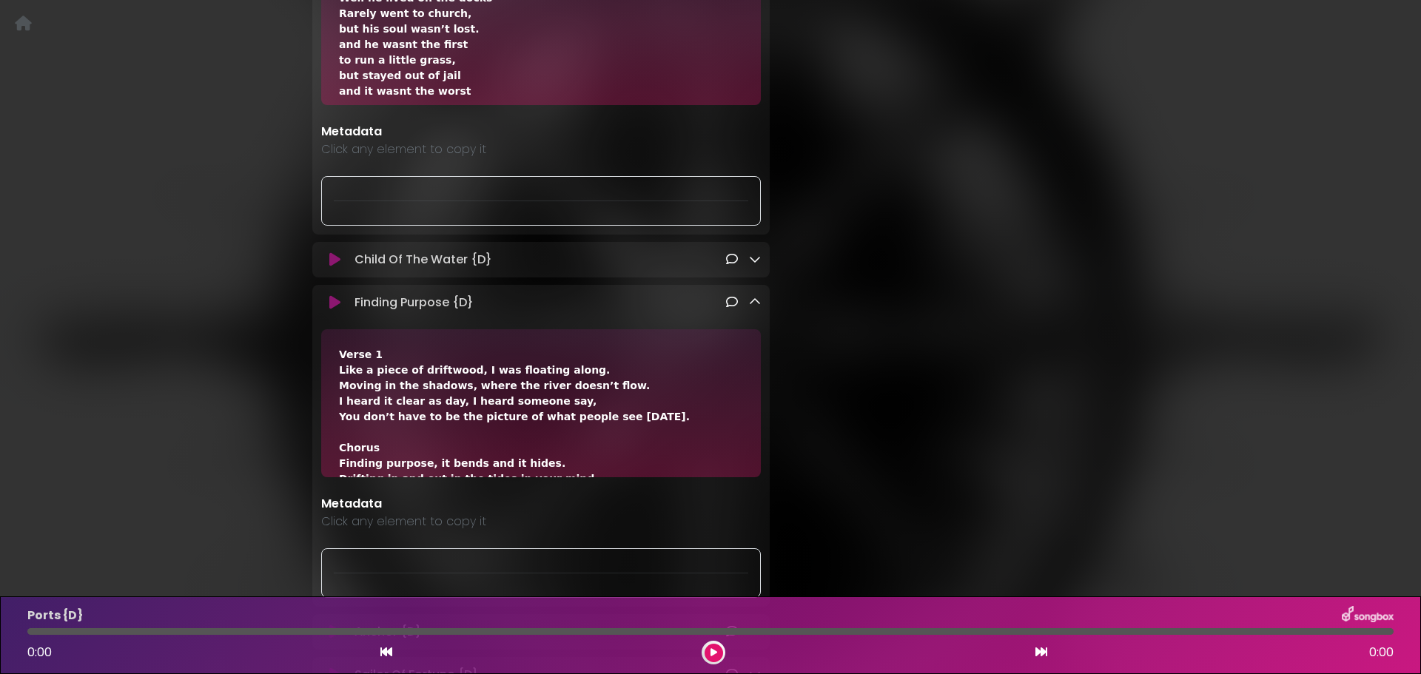
click at [756, 296] on icon at bounding box center [755, 302] width 12 height 12
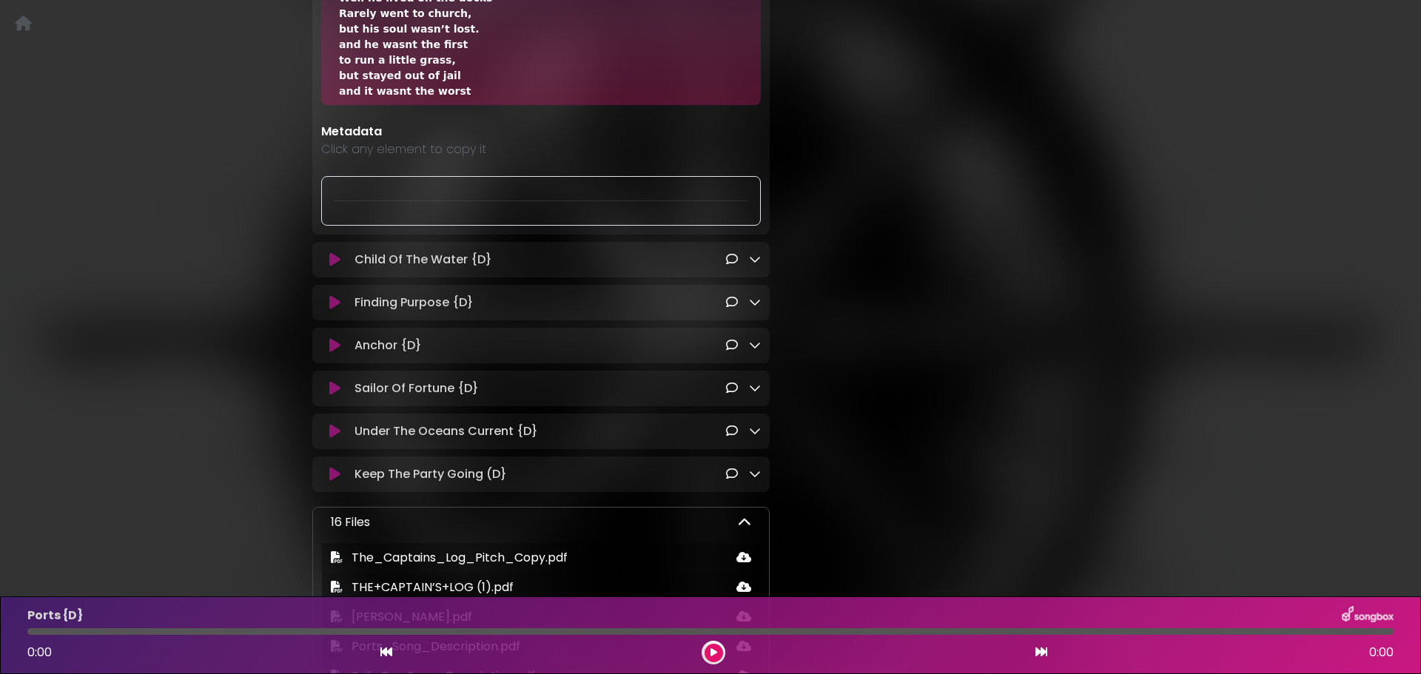
click at [753, 339] on icon at bounding box center [755, 345] width 12 height 12
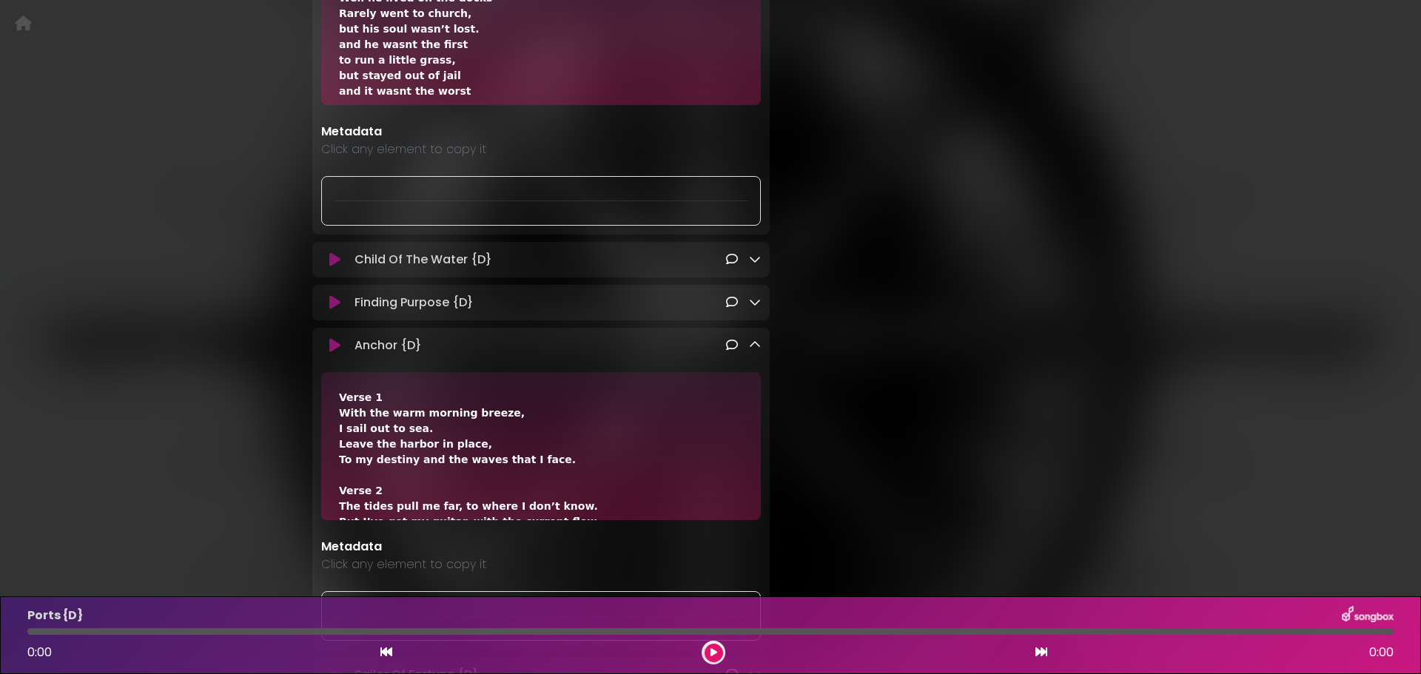
click at [752, 339] on icon at bounding box center [755, 345] width 12 height 12
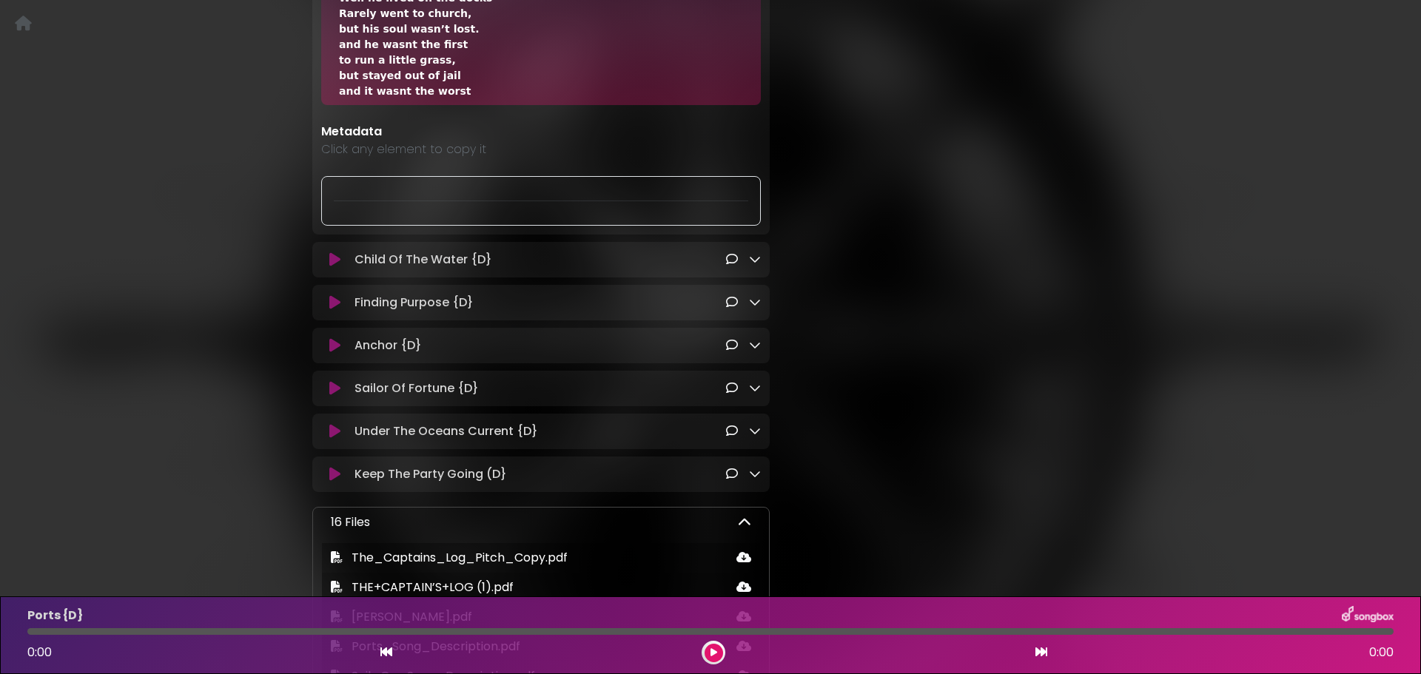
click at [753, 382] on icon at bounding box center [755, 388] width 12 height 12
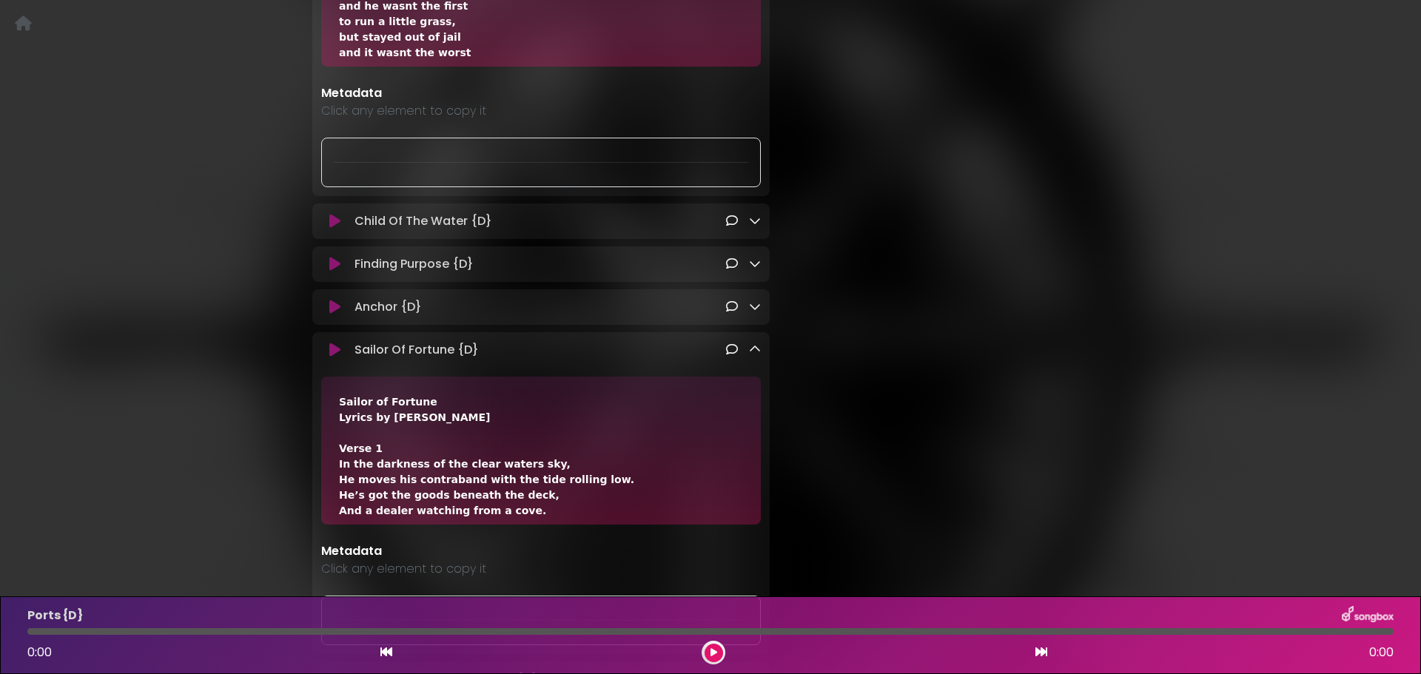
scroll to position [1776, 0]
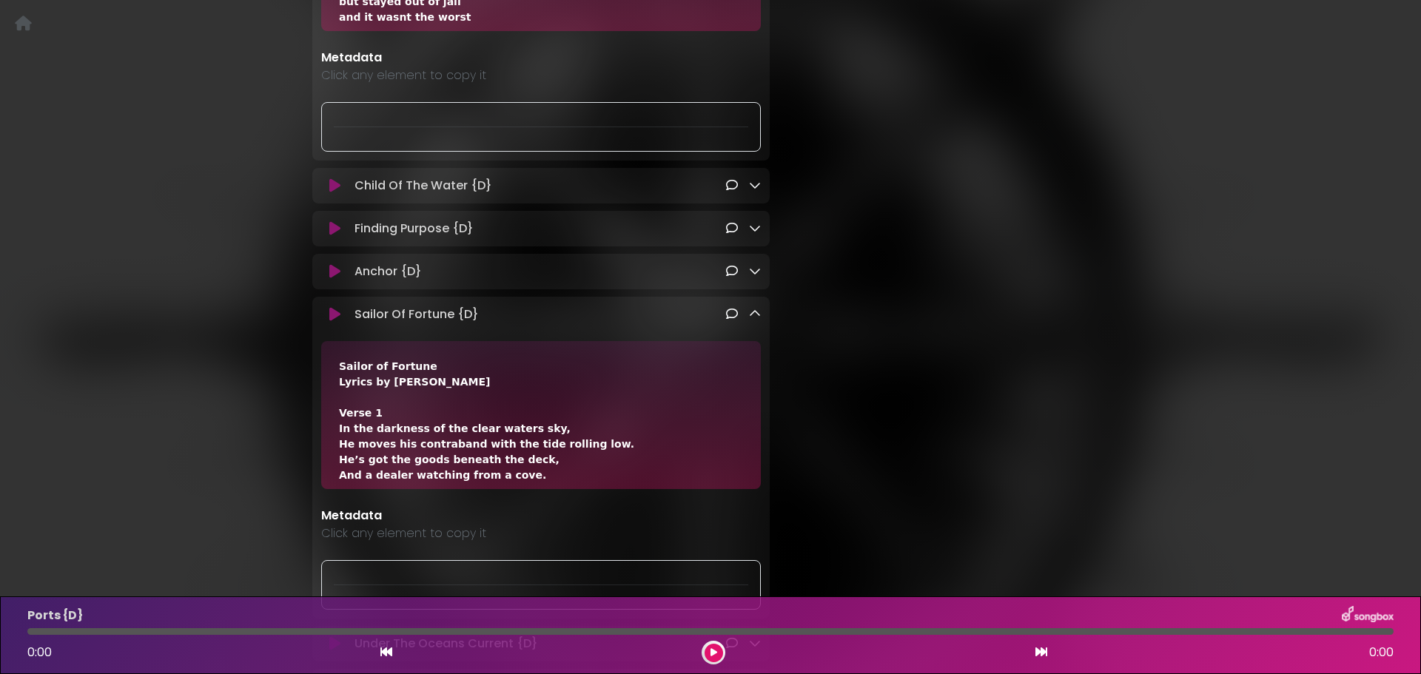
click at [752, 308] on icon at bounding box center [755, 314] width 12 height 12
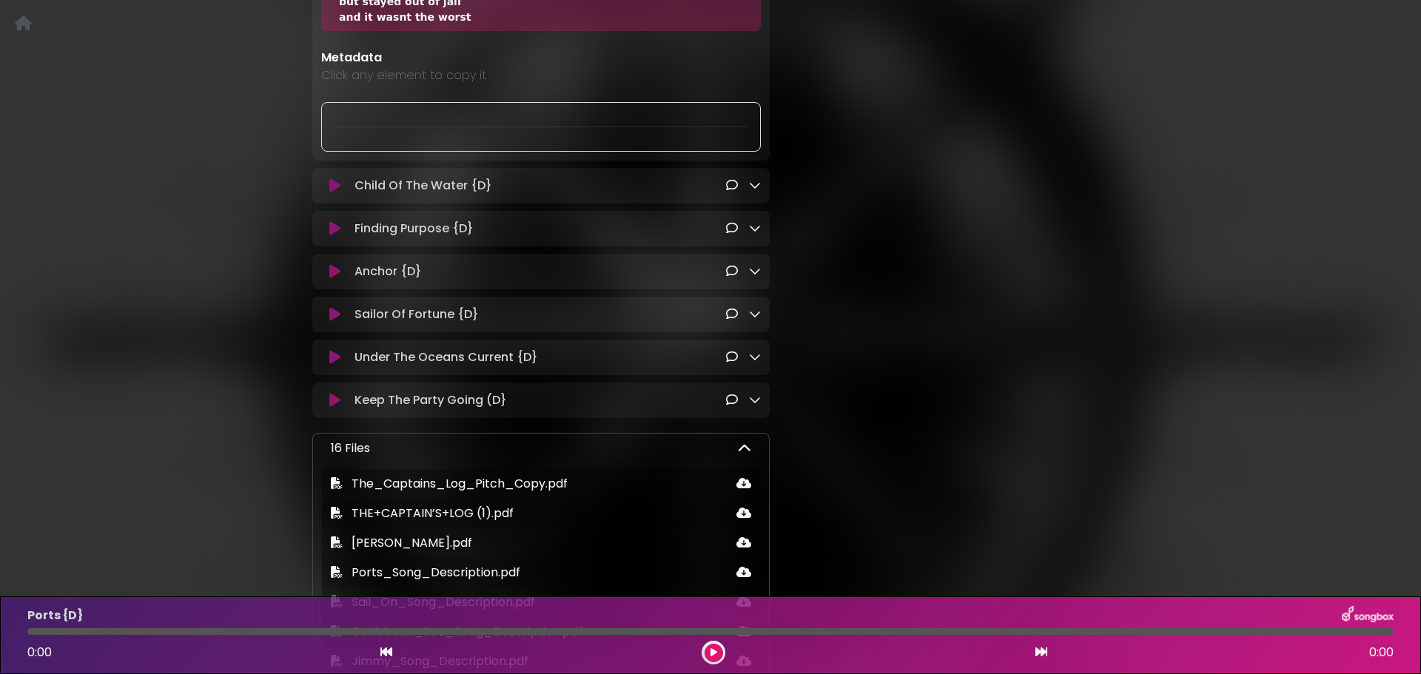
click at [756, 351] on icon at bounding box center [755, 357] width 12 height 12
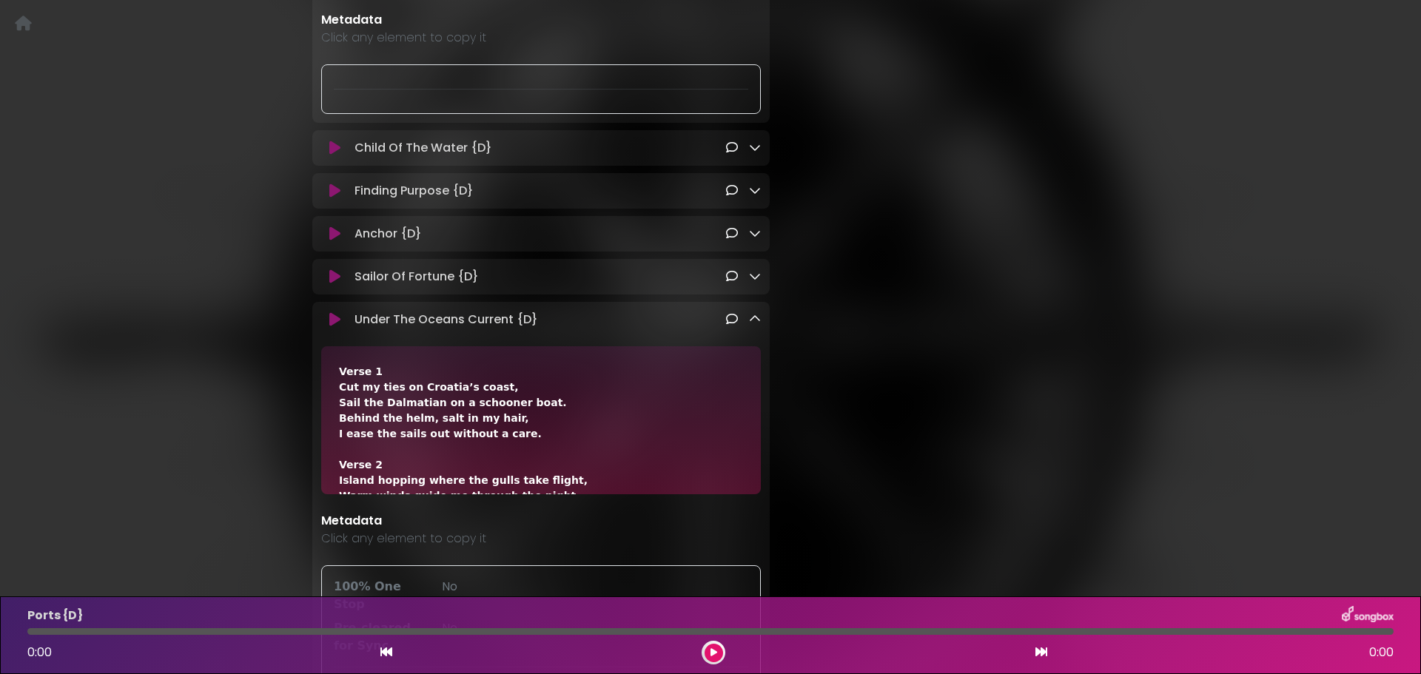
scroll to position [1850, 0]
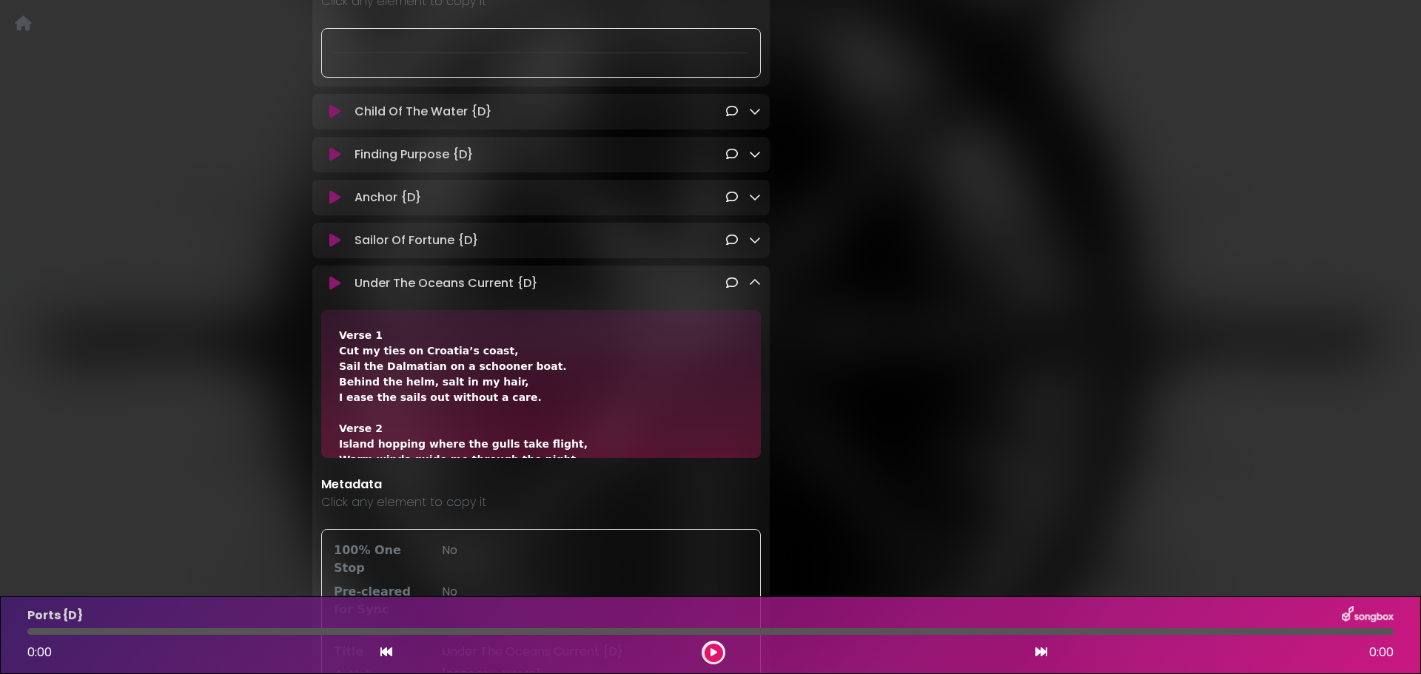
click at [760, 277] on icon at bounding box center [755, 283] width 12 height 12
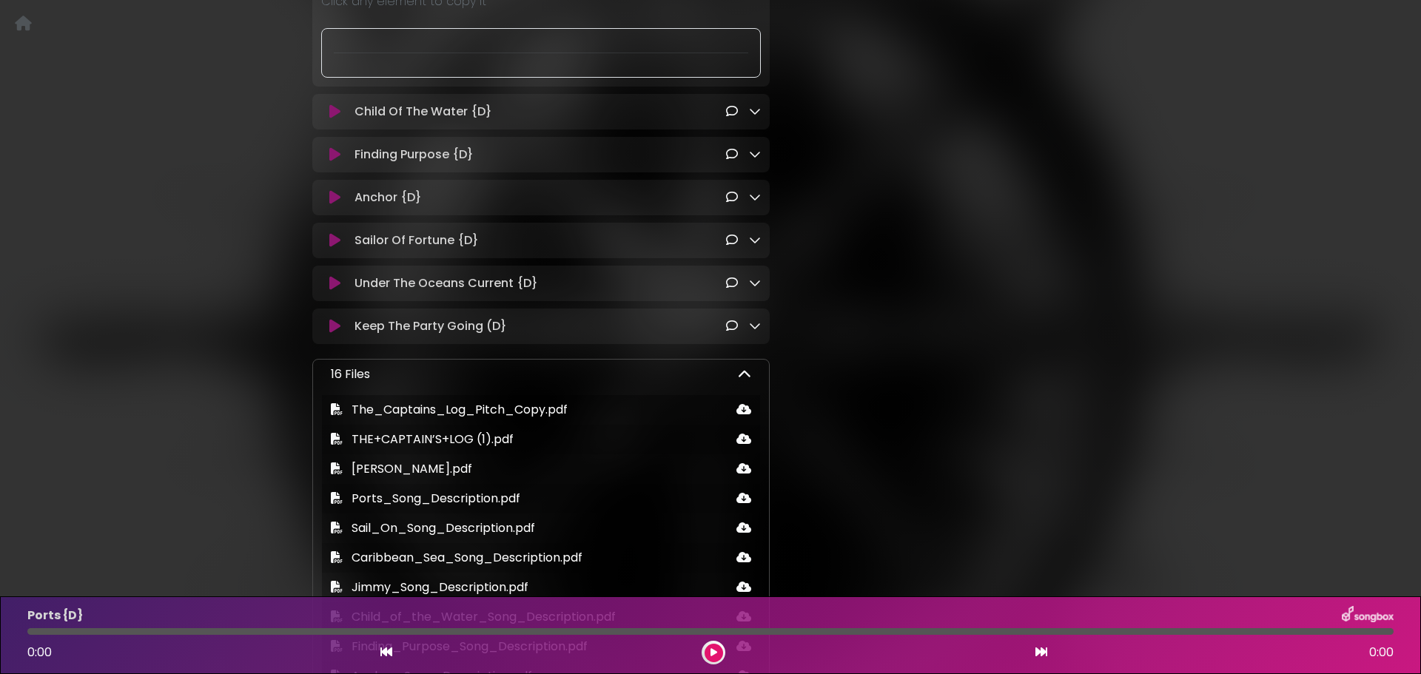
click at [756, 320] on icon at bounding box center [755, 326] width 12 height 12
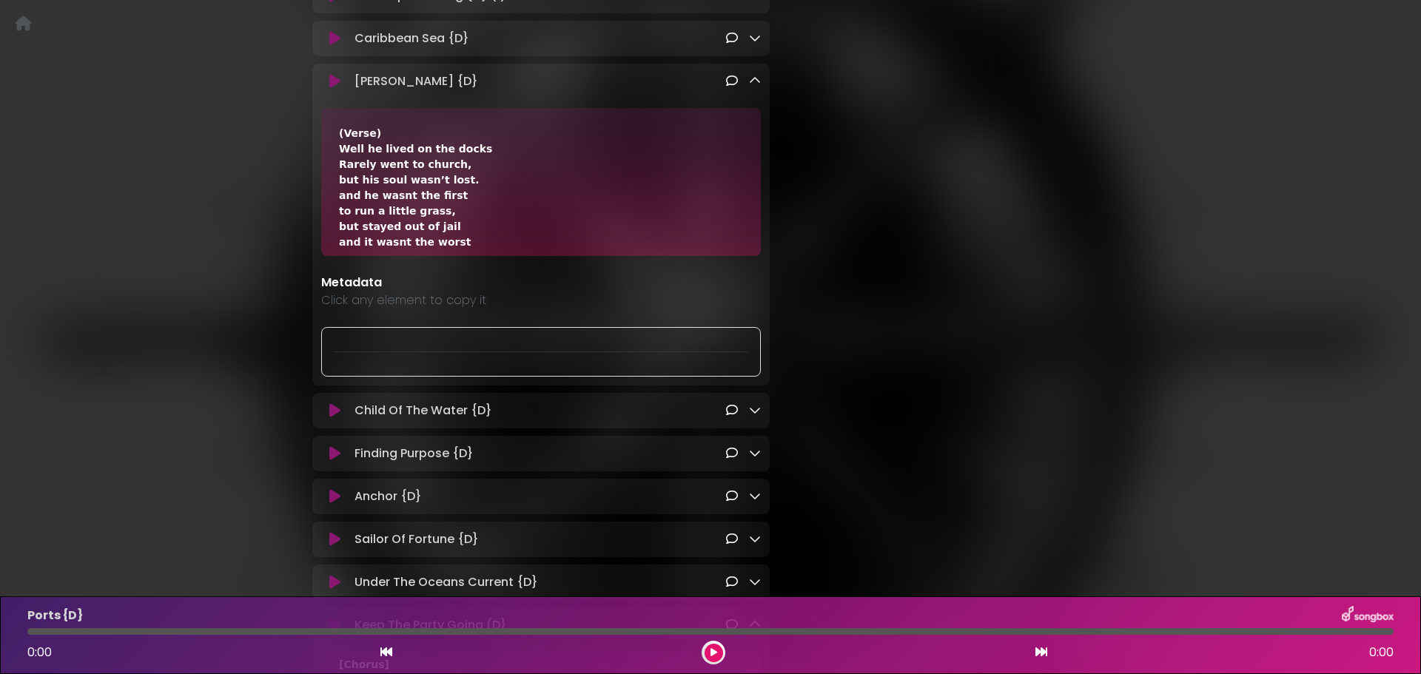
scroll to position [1332, 0]
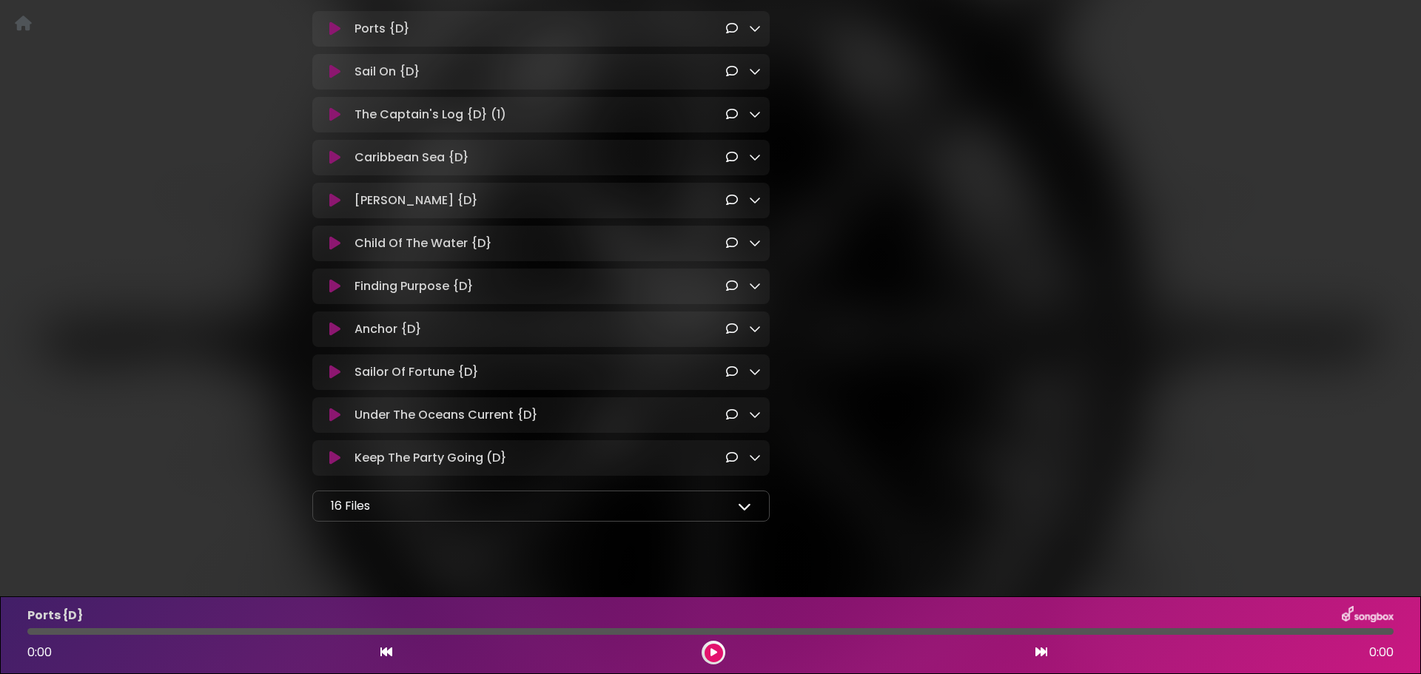
scroll to position [1434, 0]
click at [761, 448] on div "Keep The Party Going (D} Loading Track..." at bounding box center [540, 457] width 457 height 18
click at [758, 450] on icon at bounding box center [755, 456] width 12 height 12
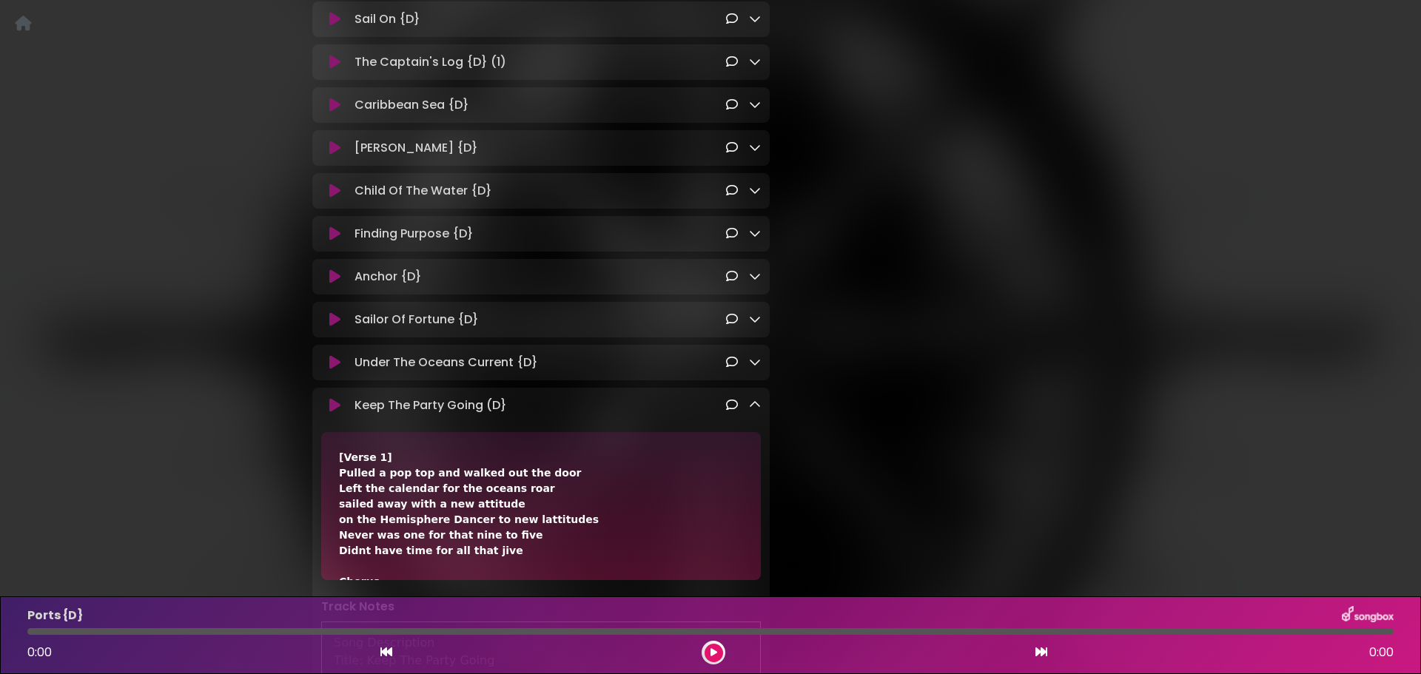
scroll to position [1411, 0]
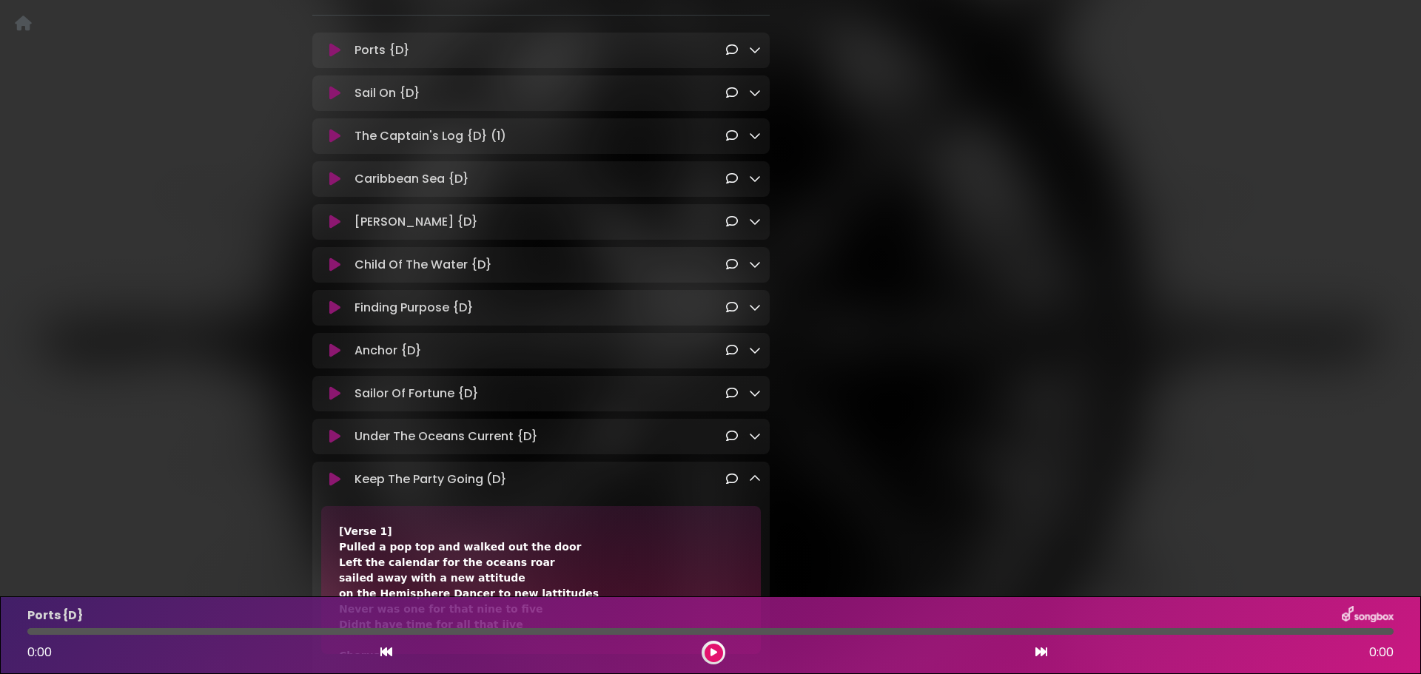
click at [753, 301] on icon at bounding box center [755, 307] width 12 height 12
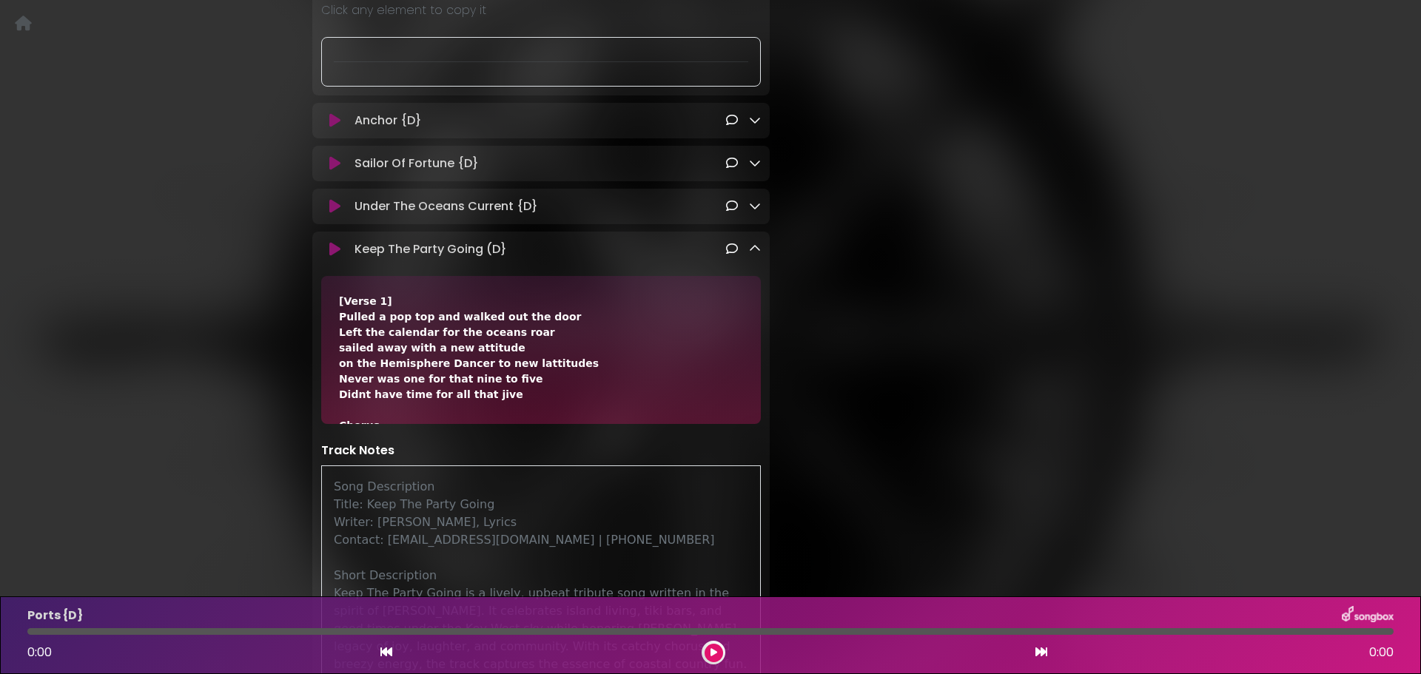
scroll to position [1929, 0]
click at [749, 241] on icon at bounding box center [755, 247] width 12 height 12
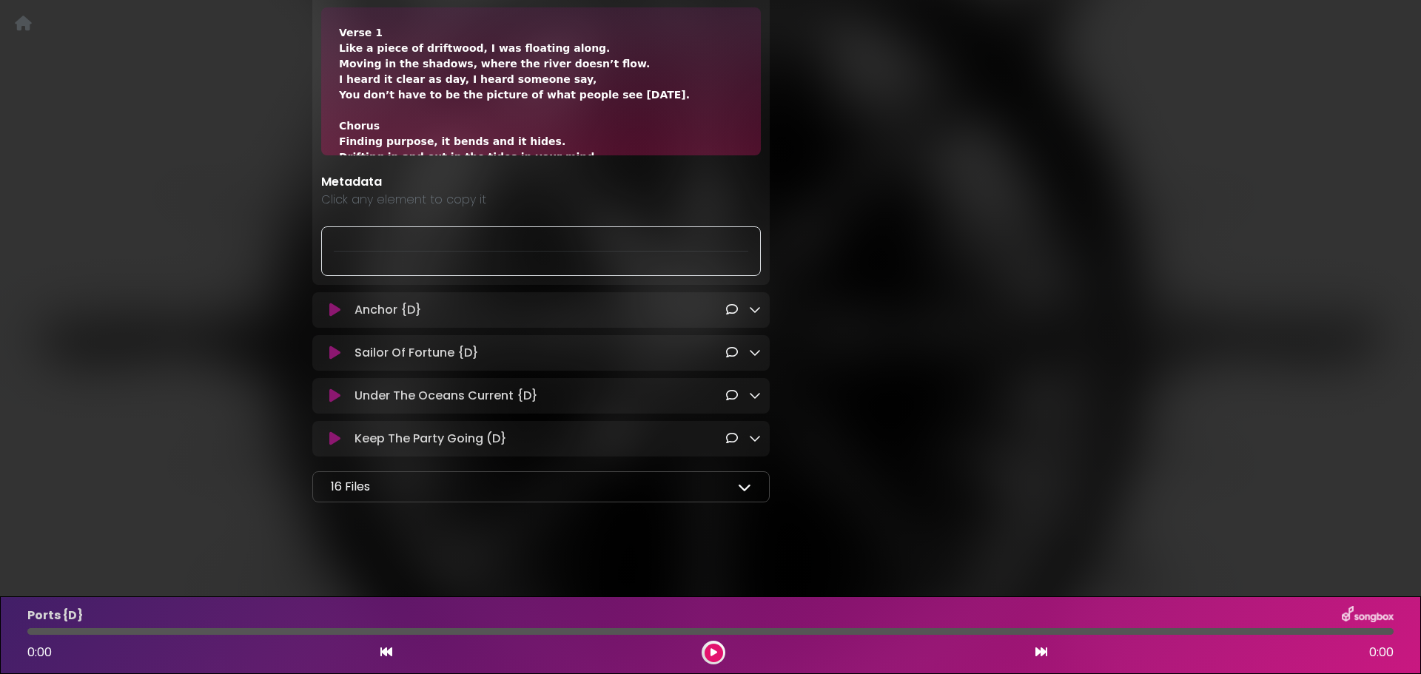
scroll to position [1720, 0]
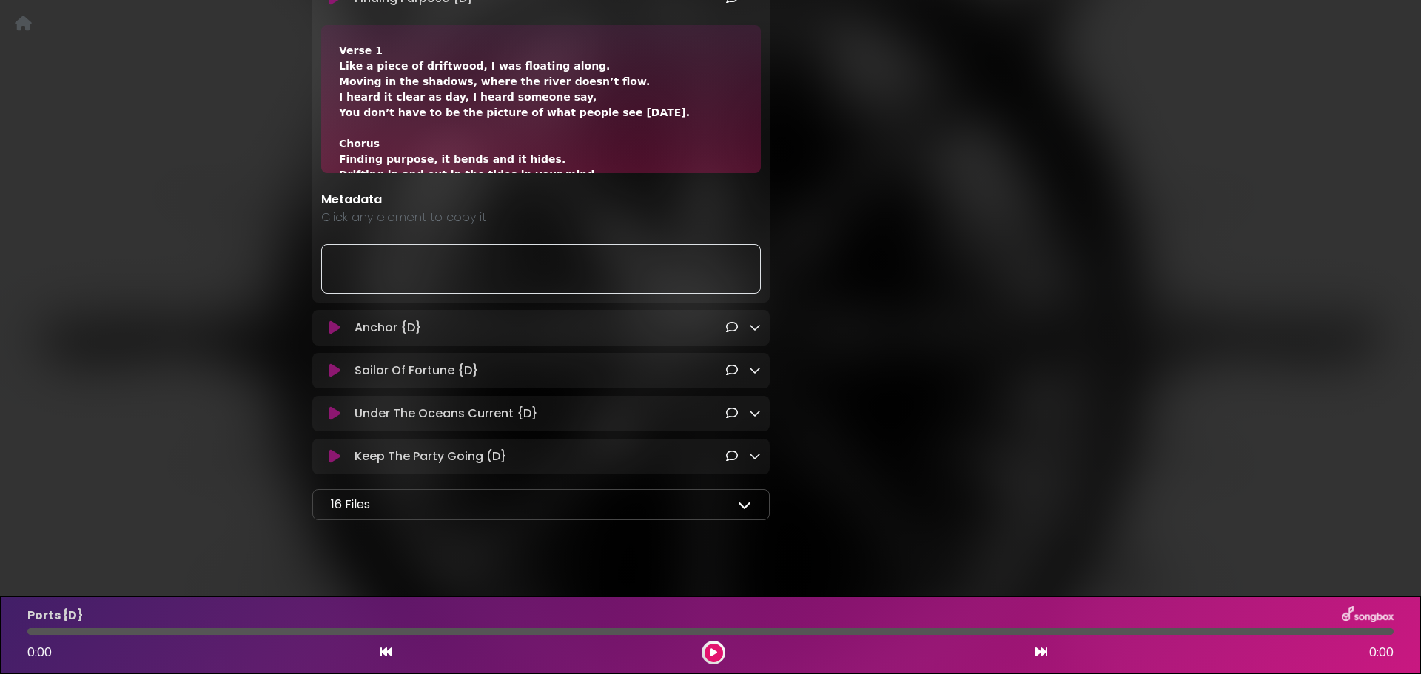
click at [756, 364] on icon at bounding box center [755, 370] width 12 height 12
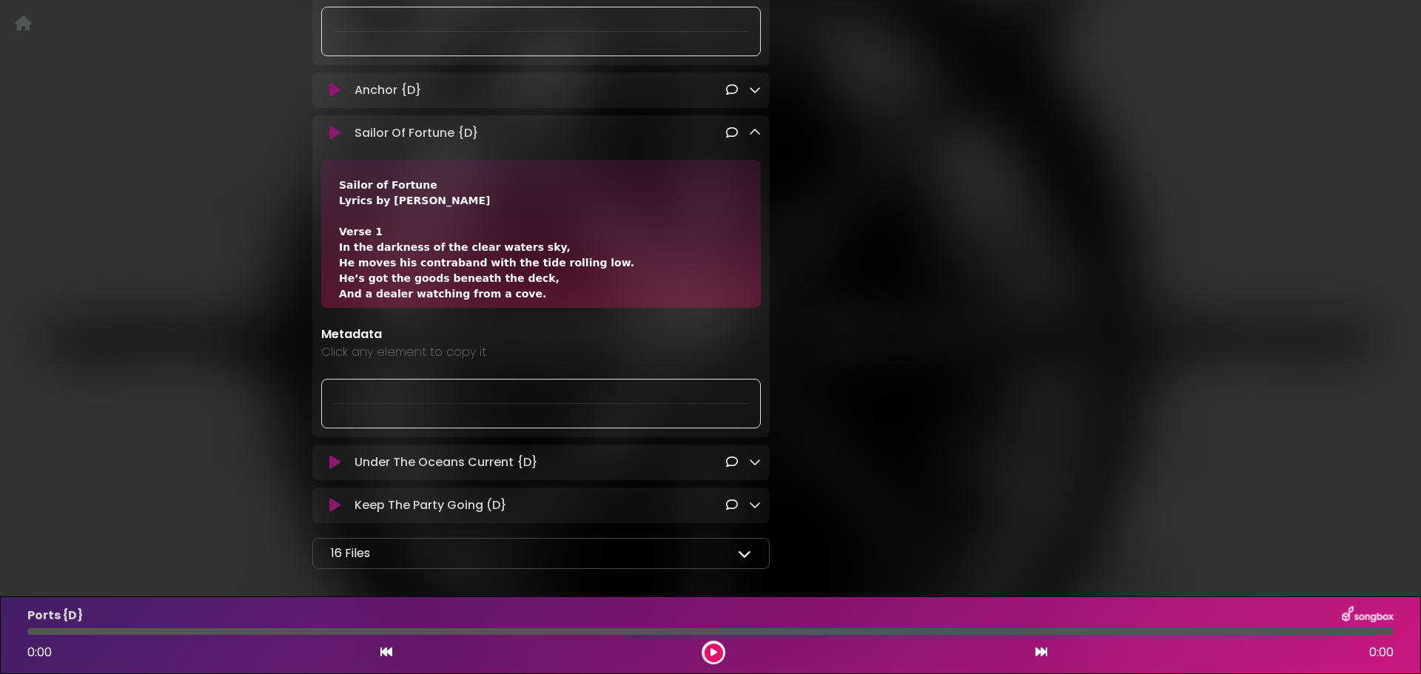
scroll to position [2007, 0]
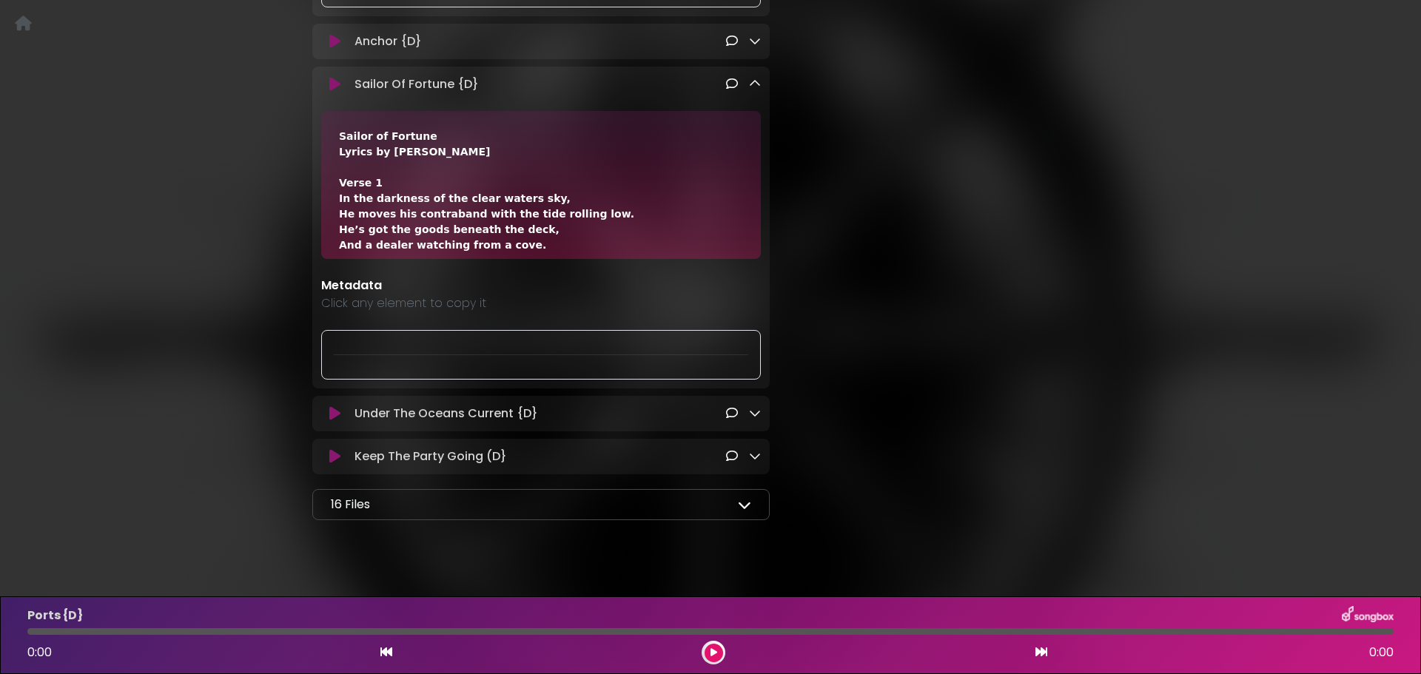
click at [750, 450] on icon at bounding box center [755, 456] width 12 height 12
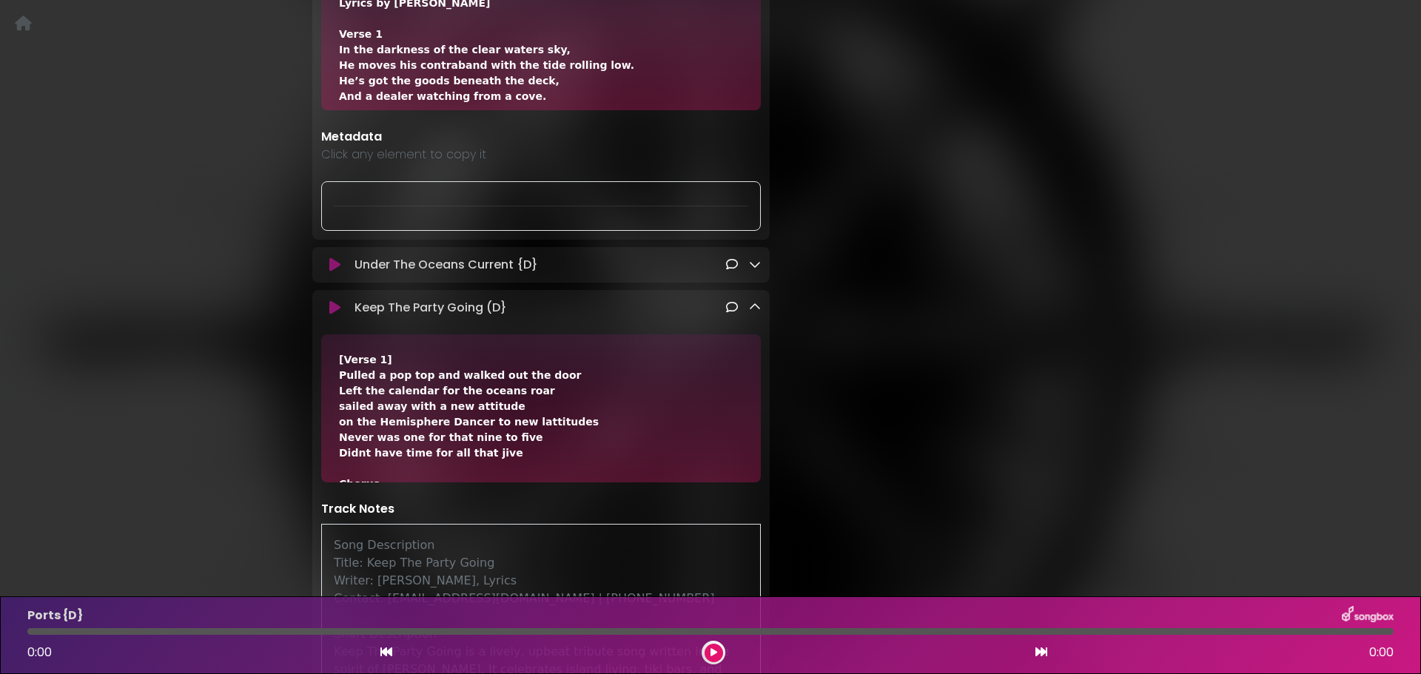
scroll to position [2155, 0]
click at [754, 302] on icon at bounding box center [755, 308] width 12 height 12
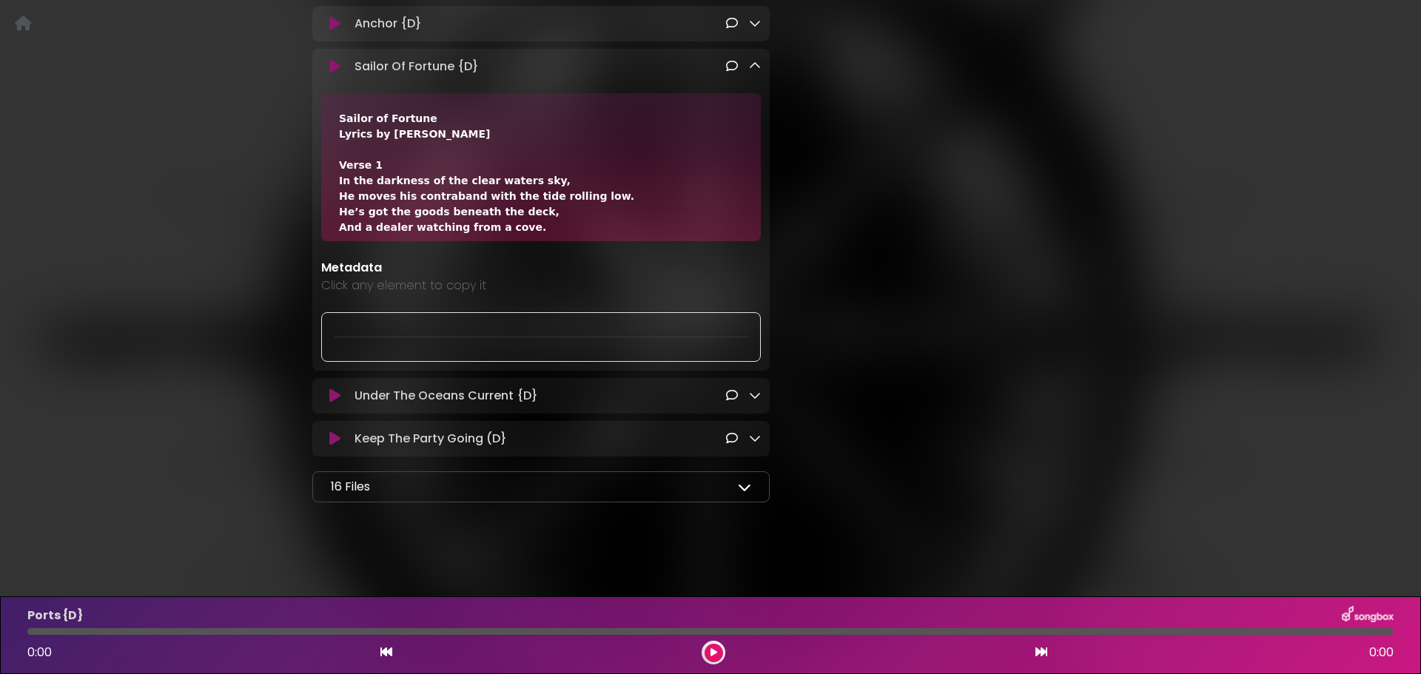
scroll to position [2007, 0]
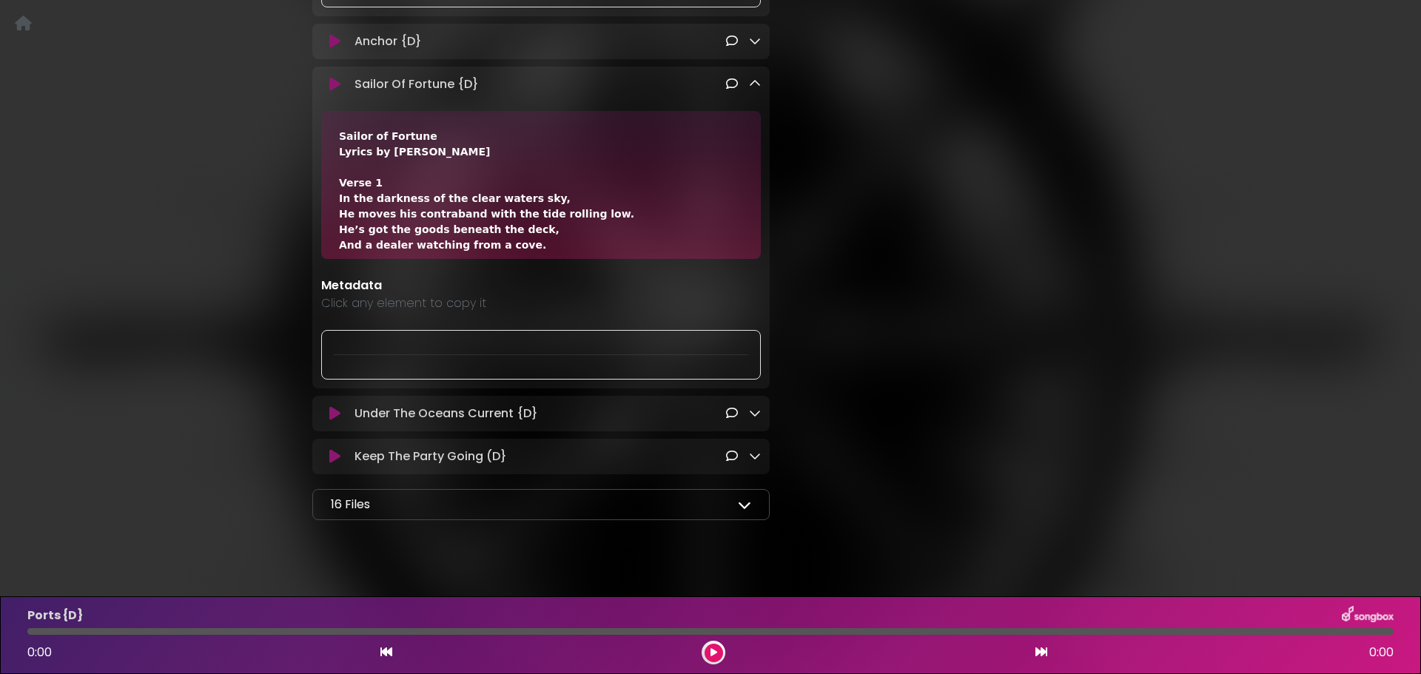
click at [753, 407] on icon at bounding box center [755, 413] width 12 height 12
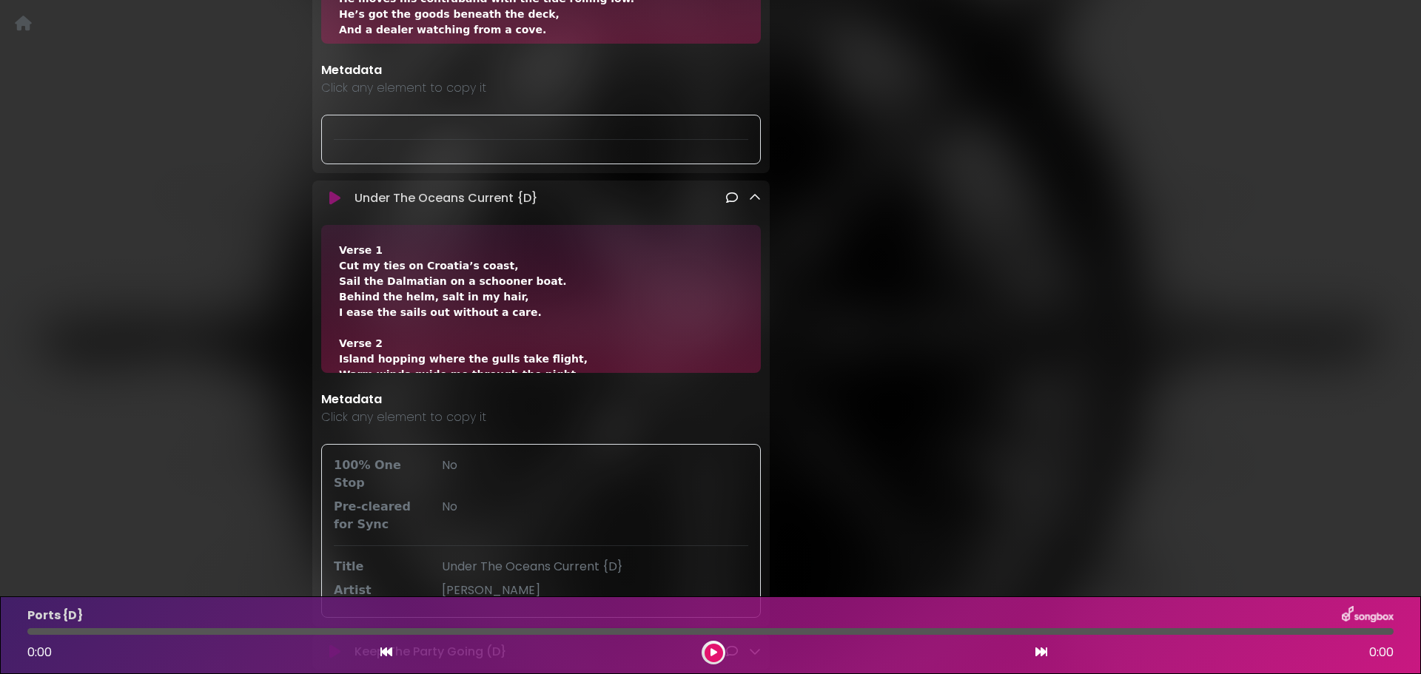
scroll to position [2229, 0]
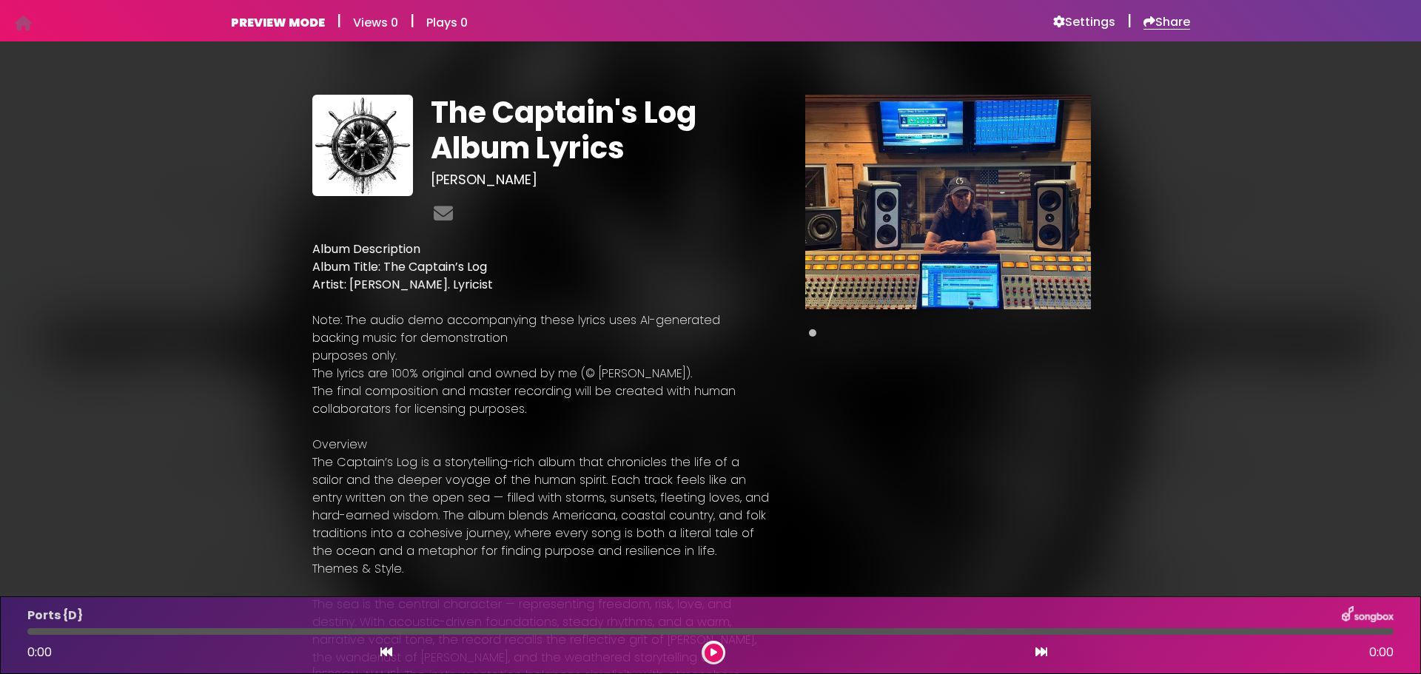
click at [1156, 17] on h6 "Share" at bounding box center [1167, 22] width 47 height 15
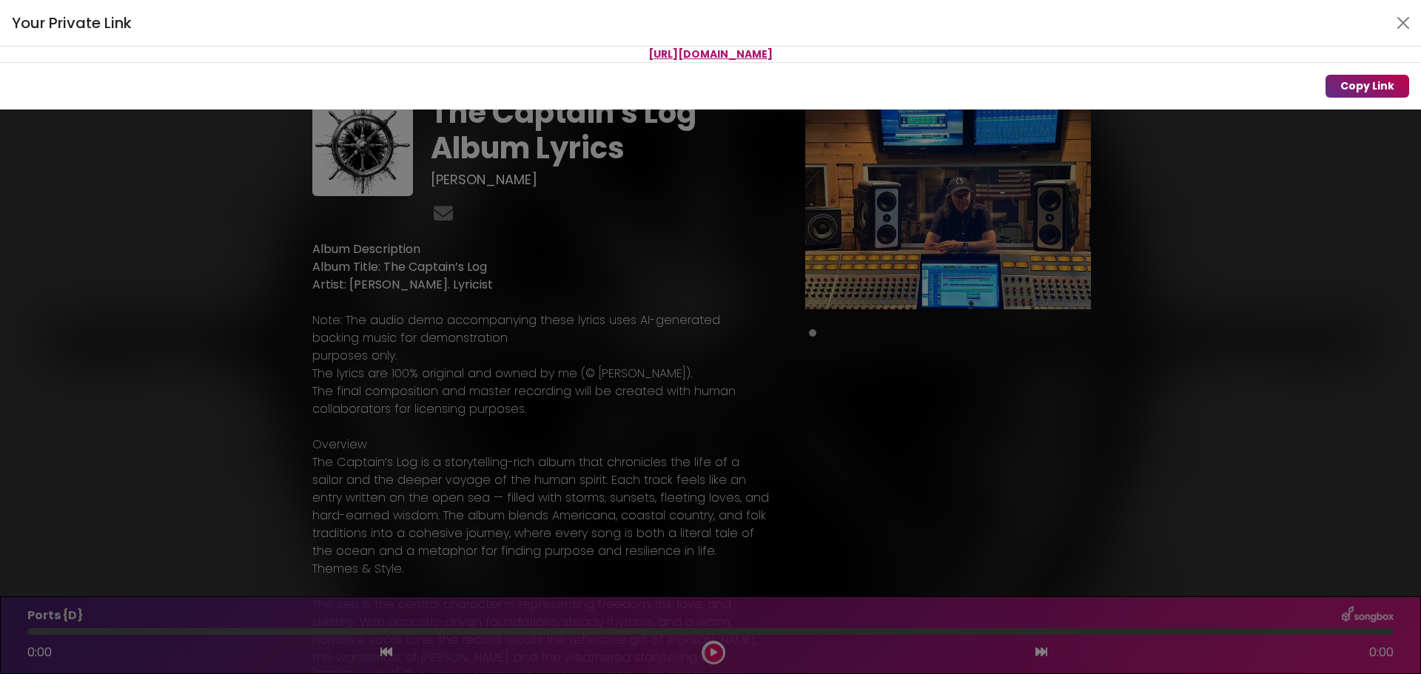
click at [1354, 88] on button "Copy Link" at bounding box center [1368, 86] width 84 height 23
click at [710, 250] on div "Your Private Link [URL][DOMAIN_NAME] Copy Link" at bounding box center [710, 337] width 1421 height 674
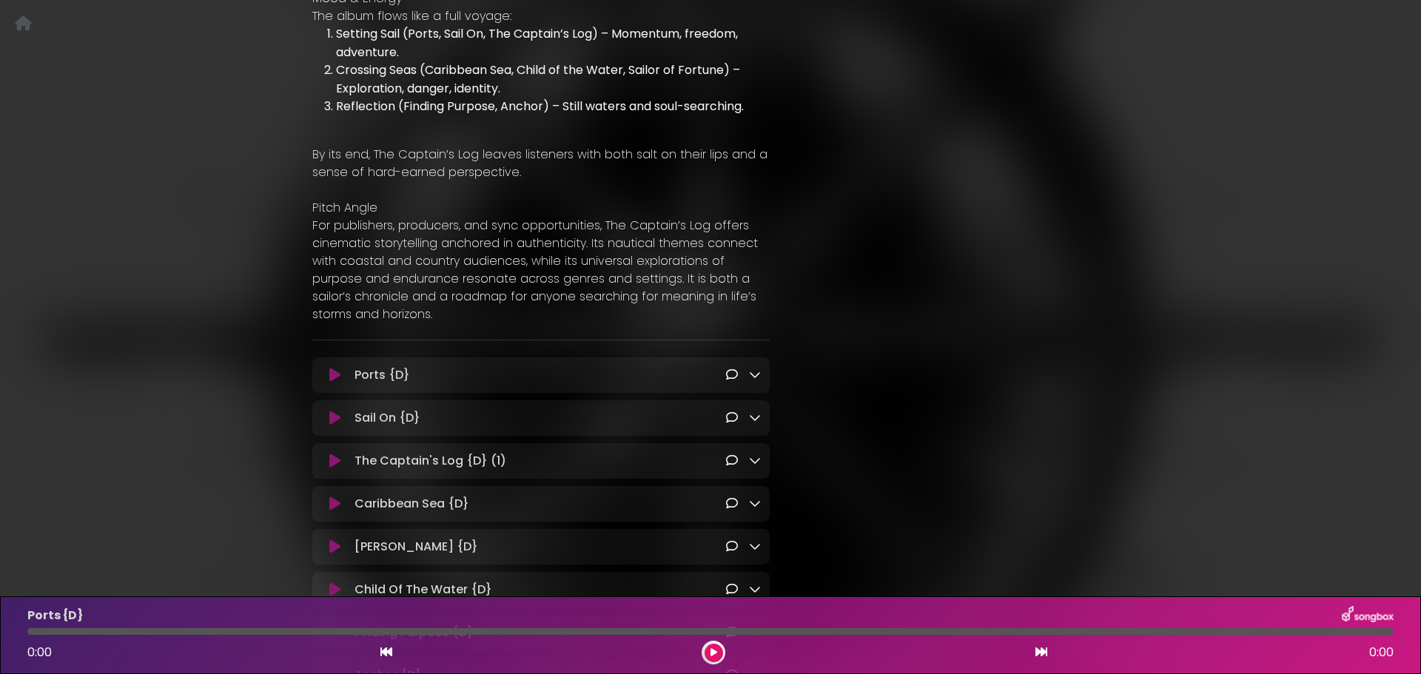
scroll to position [1286, 0]
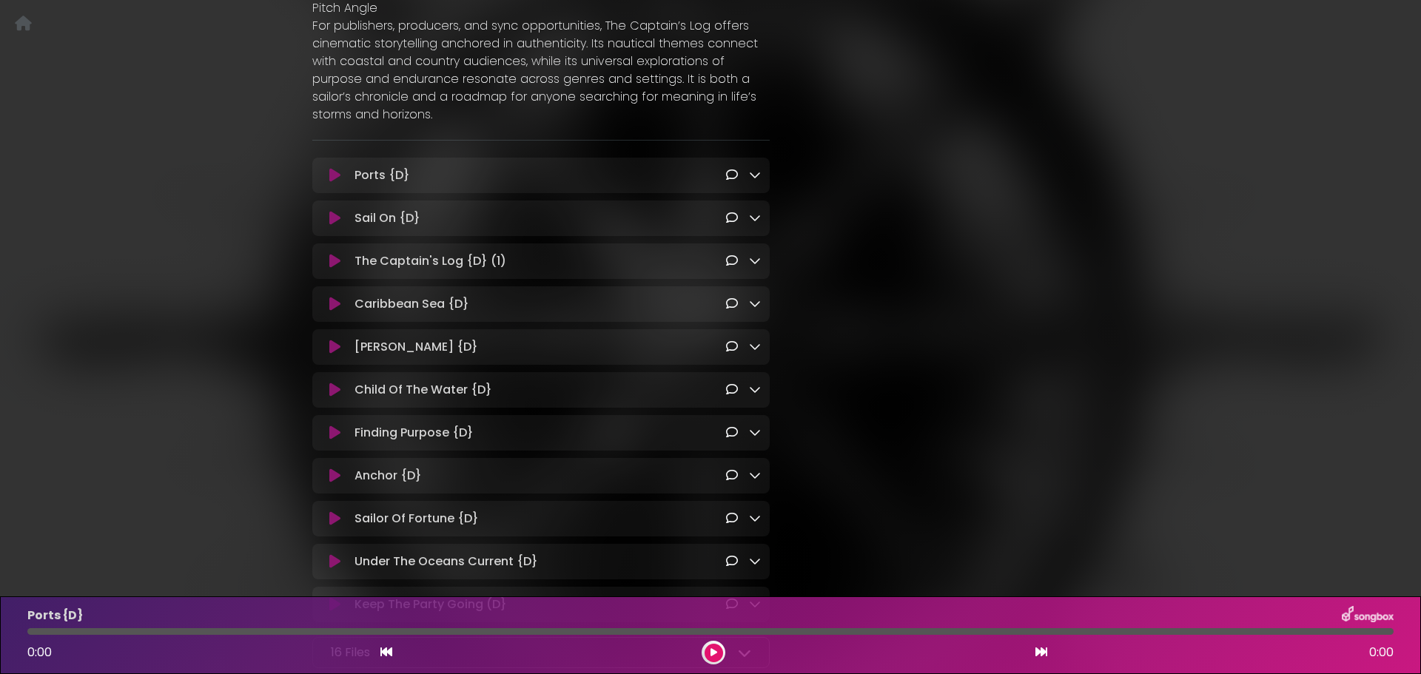
click at [757, 298] on icon at bounding box center [755, 304] width 12 height 12
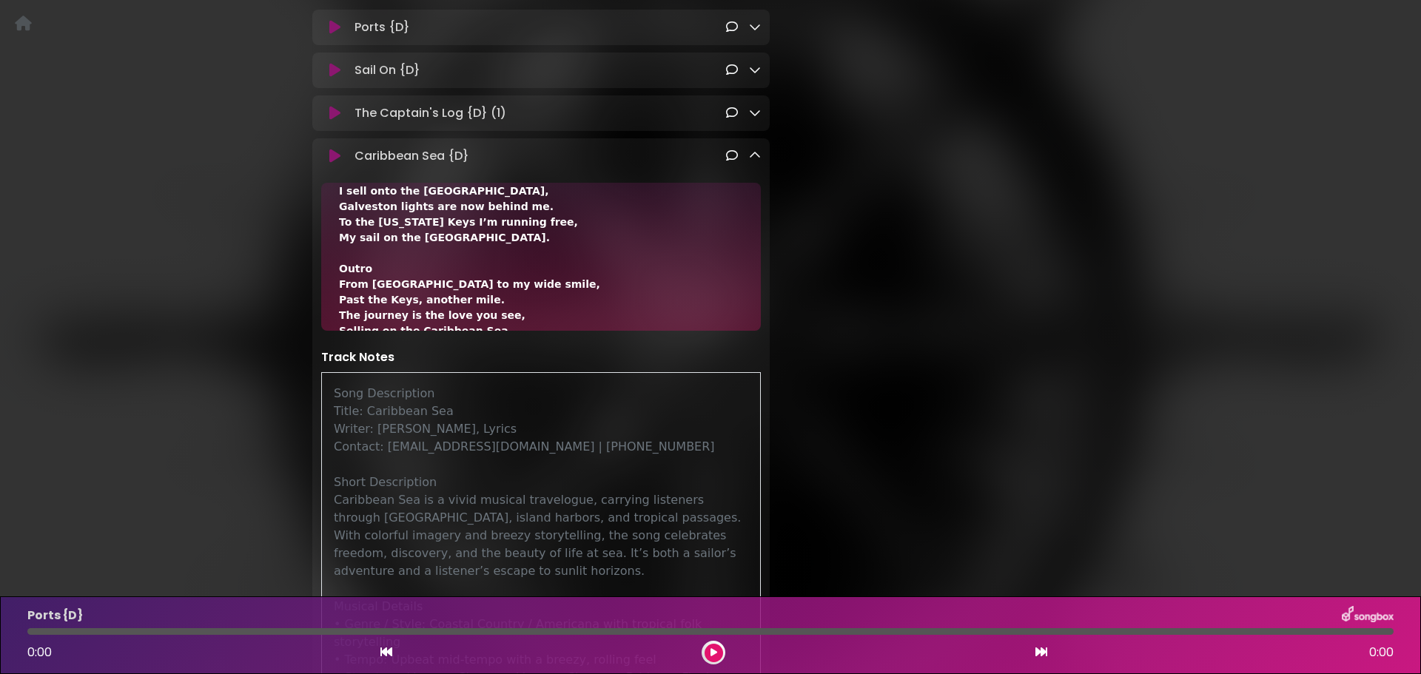
scroll to position [1064, 0]
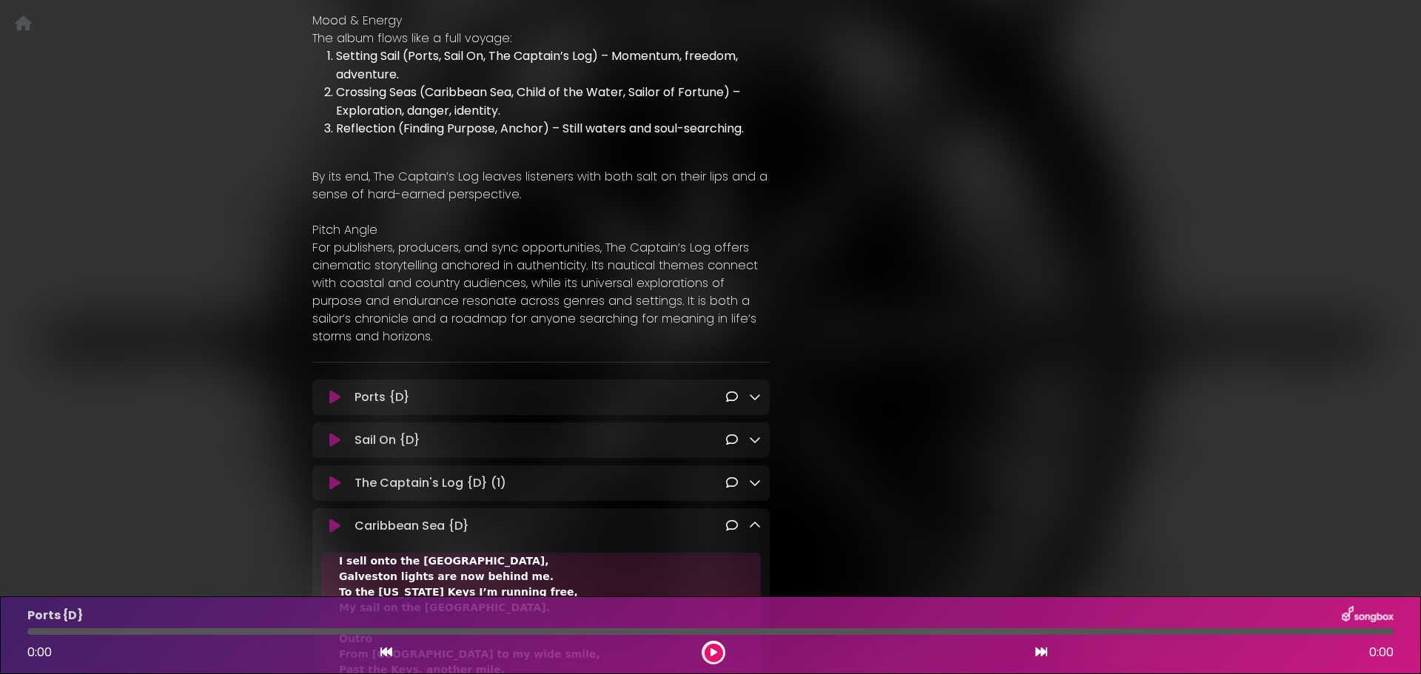
click at [753, 520] on icon at bounding box center [755, 526] width 12 height 12
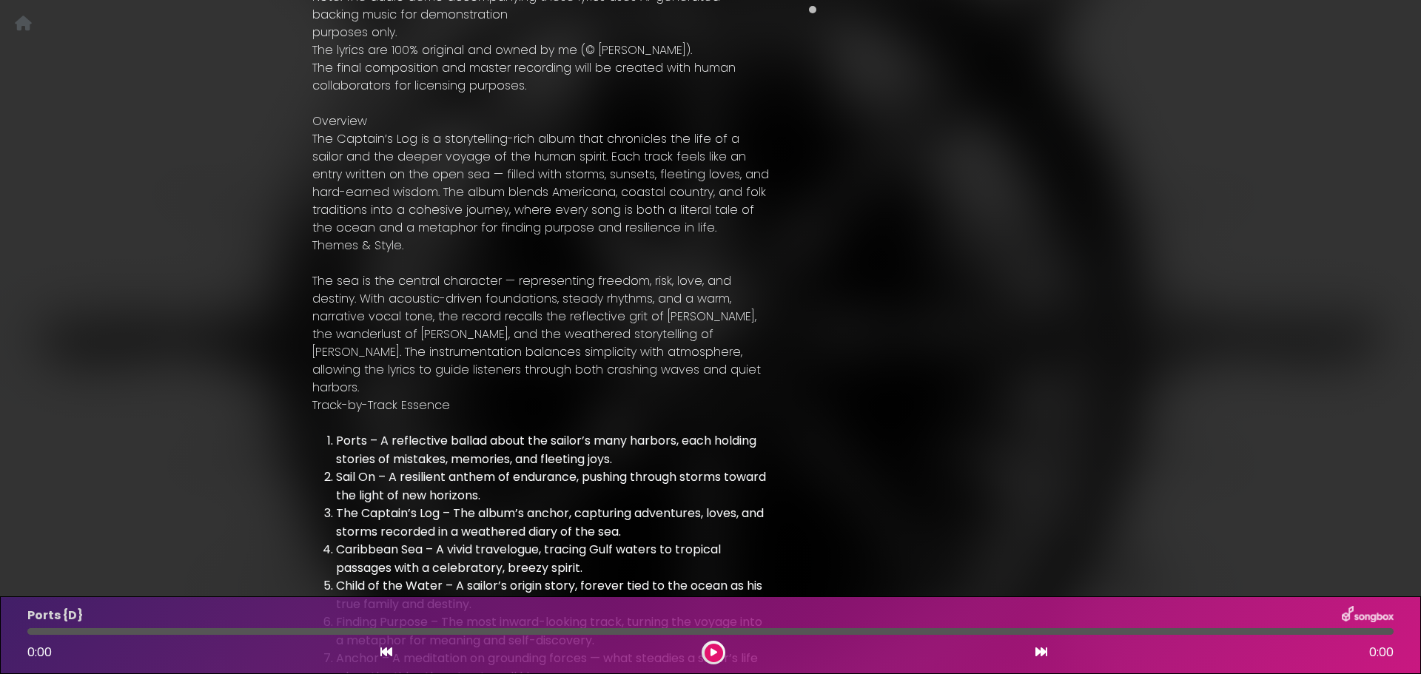
scroll to position [0, 0]
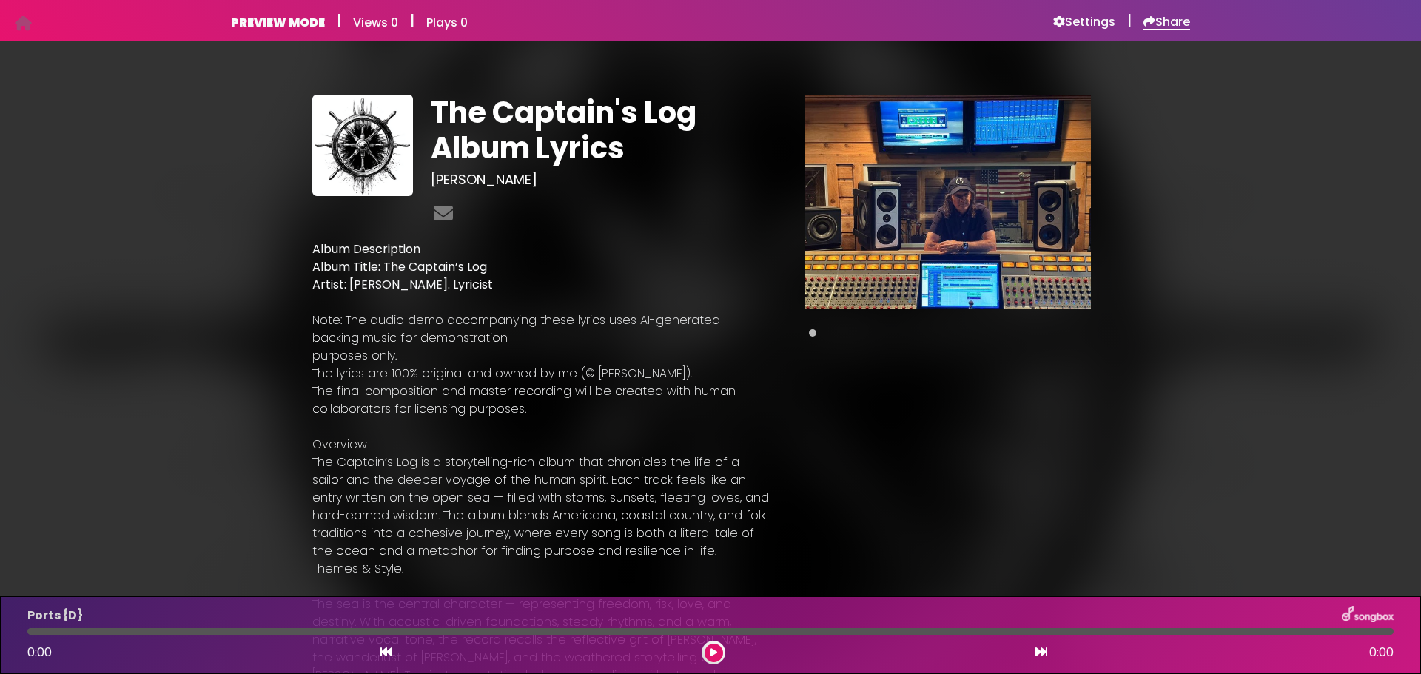
click at [1164, 27] on h6 "Share" at bounding box center [1167, 22] width 47 height 15
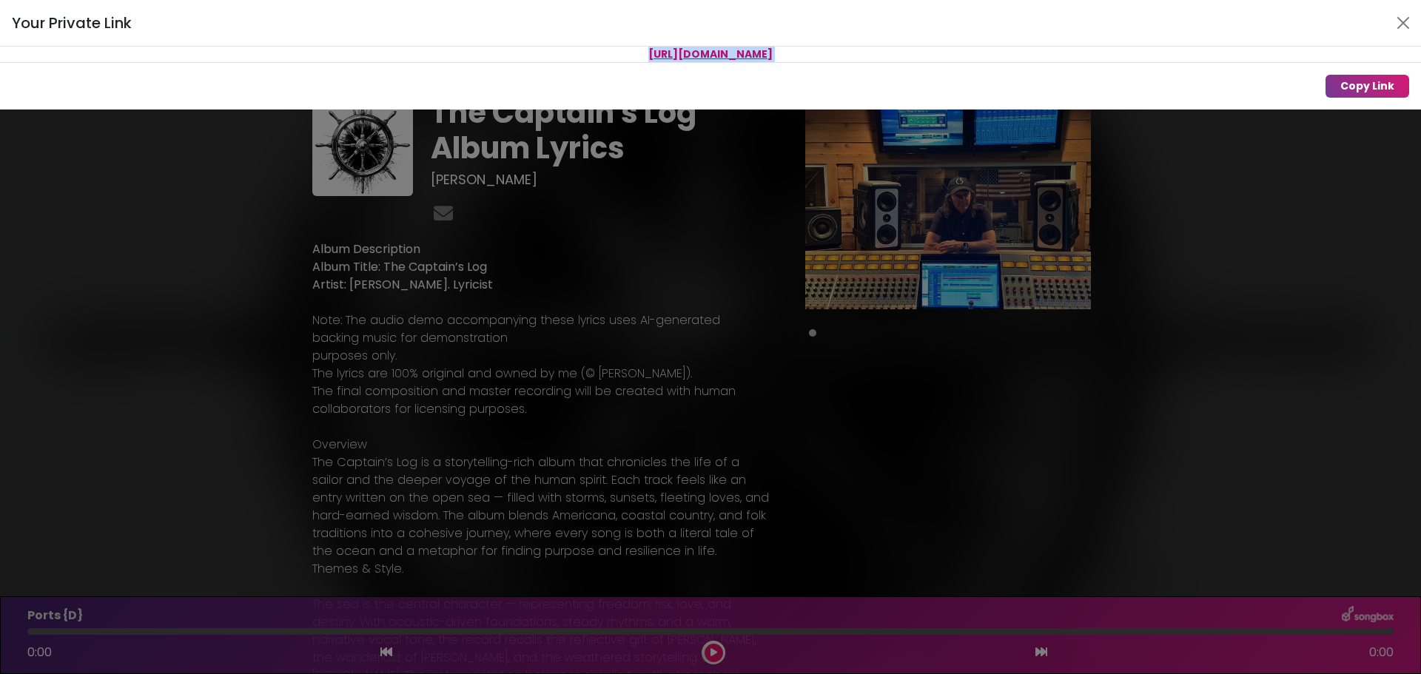
drag, startPoint x: 525, startPoint y: 50, endPoint x: 910, endPoint y: 74, distance: 385.6
click at [910, 74] on div "Your Private Link [URL][DOMAIN_NAME] Copy Link" at bounding box center [710, 55] width 1421 height 110
copy div "[URL][DOMAIN_NAME]"
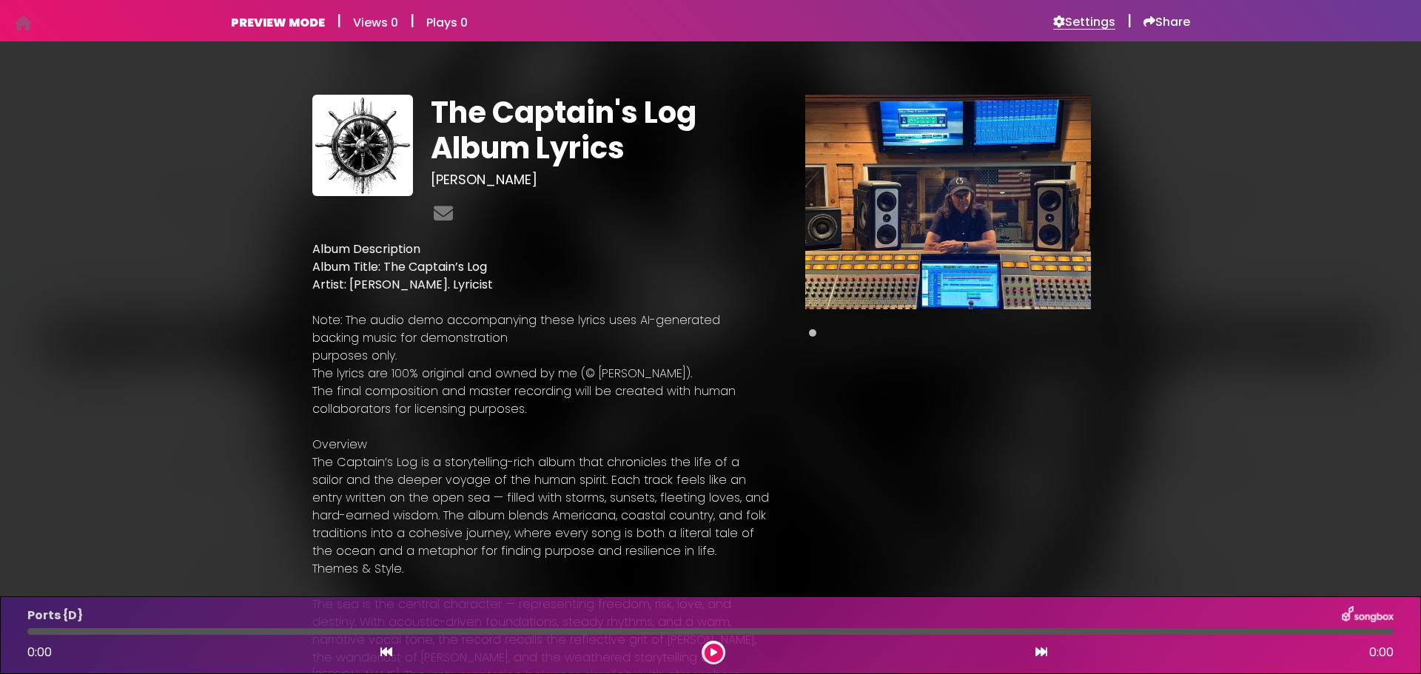
click at [1090, 24] on h6 "Settings" at bounding box center [1084, 22] width 62 height 15
